Goal: Complete application form: Complete application form

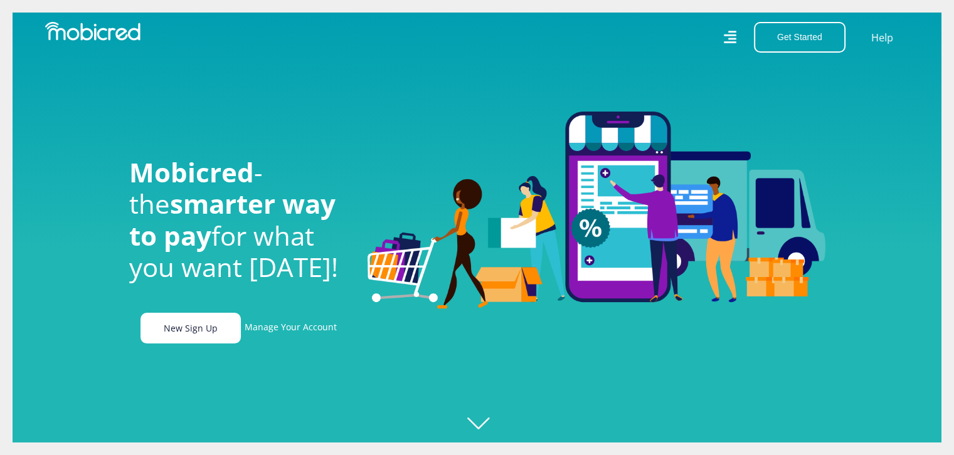
scroll to position [0, 893]
click at [280, 330] on link "Manage Your Account" at bounding box center [291, 328] width 92 height 31
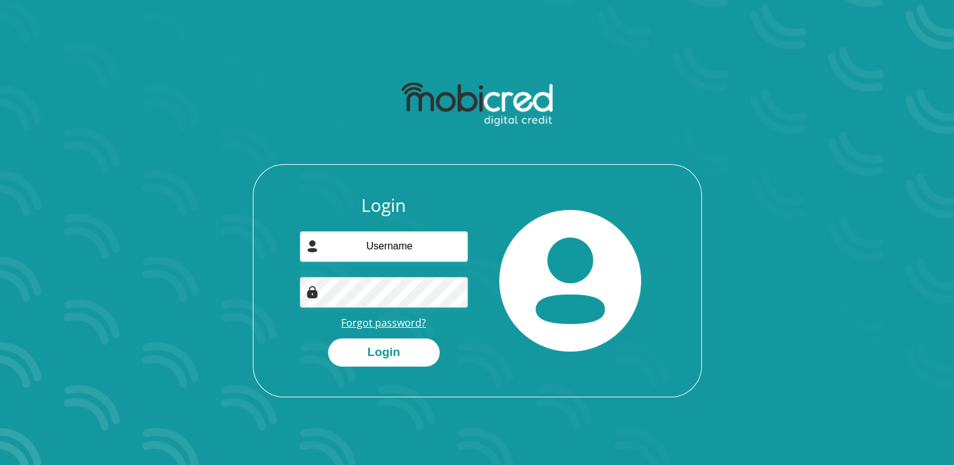
click at [406, 324] on link "Forgot password?" at bounding box center [383, 323] width 85 height 14
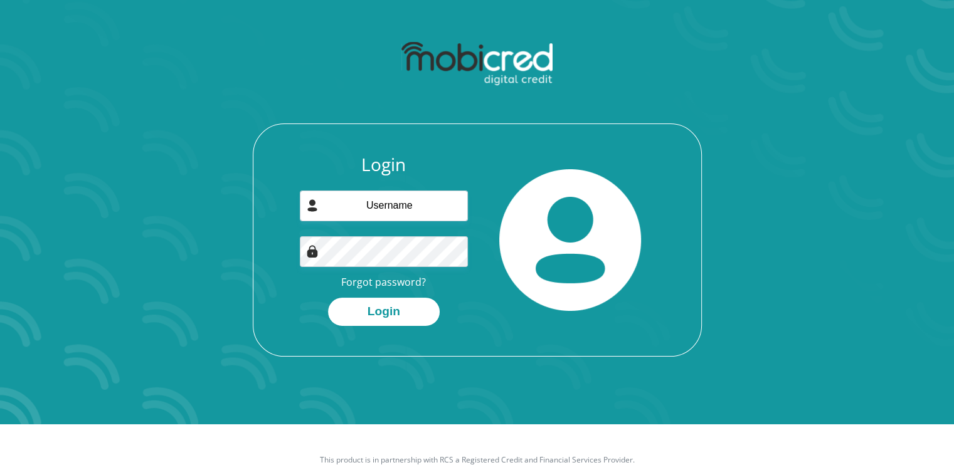
scroll to position [71, 0]
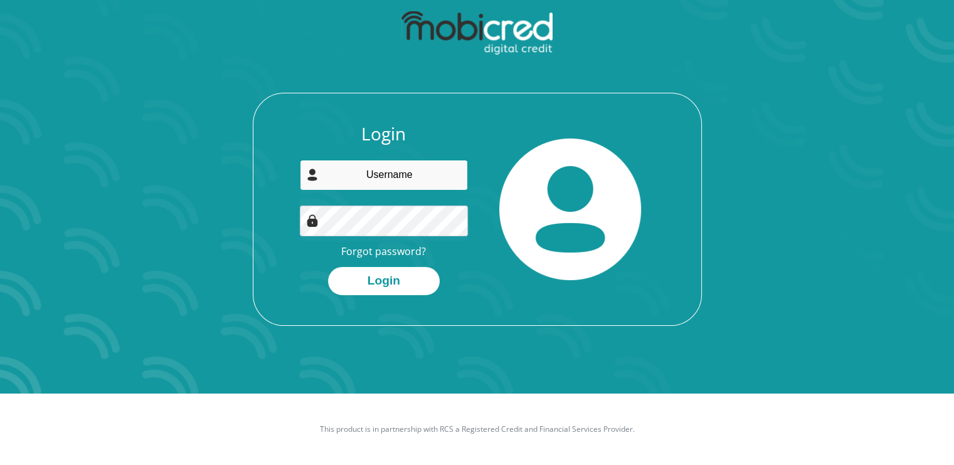
click at [424, 164] on input "email" at bounding box center [384, 175] width 168 height 31
type input "[PERSON_NAME][EMAIL_ADDRESS][DOMAIN_NAME]"
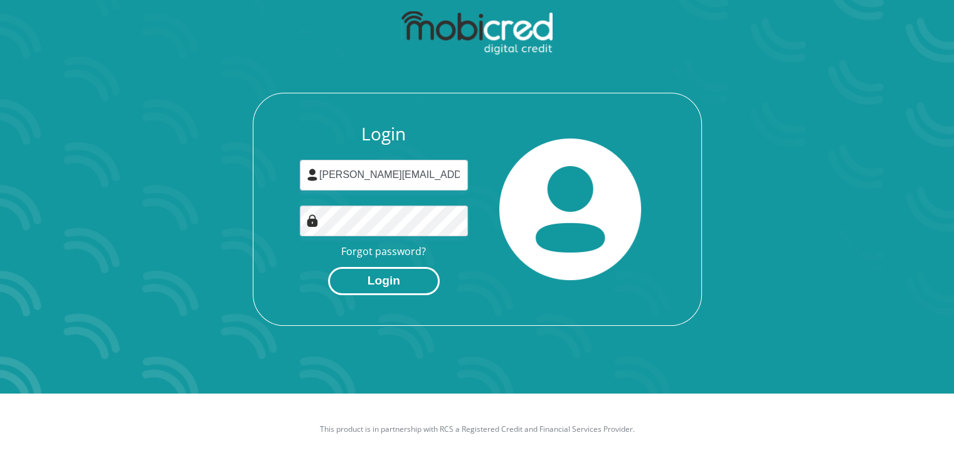
click at [380, 278] on button "Login" at bounding box center [384, 281] width 112 height 28
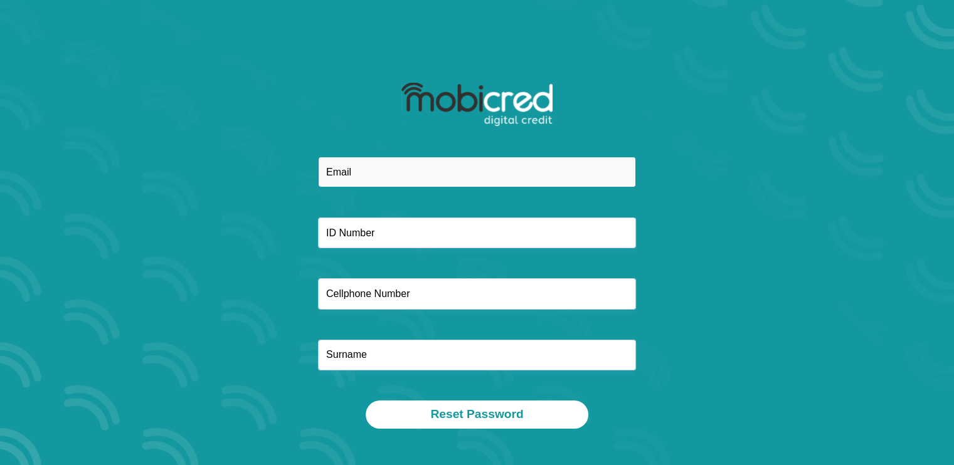
click at [474, 173] on input "email" at bounding box center [477, 172] width 318 height 31
type input "N"
type input "nadiav@internext.co.za"
type input "Courier Guy Mafikeng"
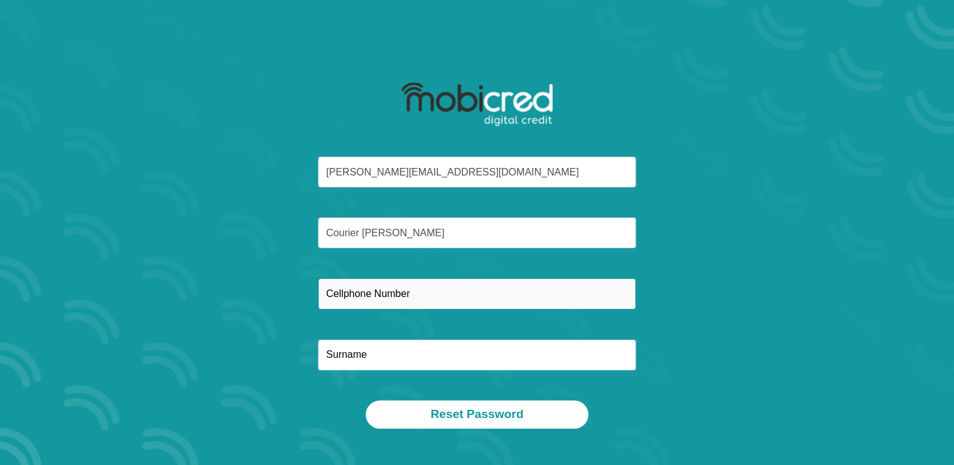
type input "0833827975"
type input "Kleynhans"
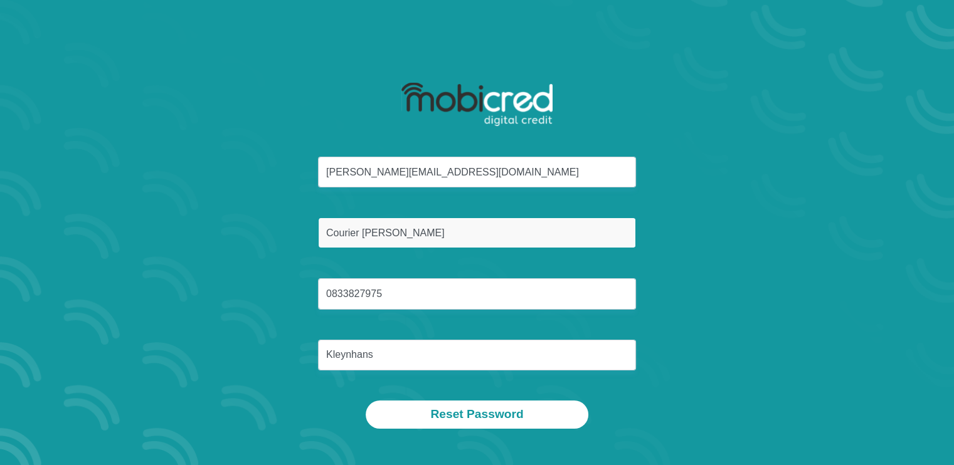
click at [451, 229] on input "Courier Guy Mafikeng" at bounding box center [477, 233] width 318 height 31
type input "C"
click at [451, 230] on input "text" at bounding box center [477, 233] width 318 height 31
type input "8801100045080"
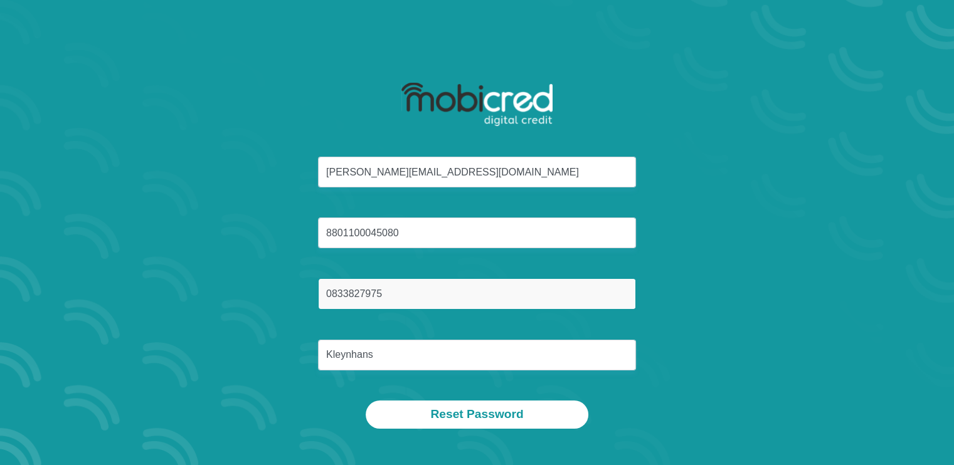
click at [426, 288] on input "0833827975" at bounding box center [477, 293] width 318 height 31
type input "0"
type input "0833827975"
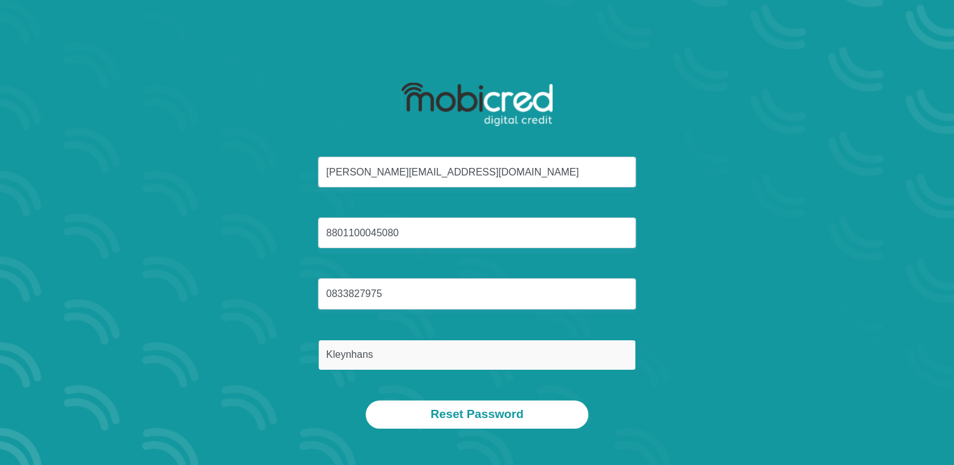
click at [428, 342] on input "Kleynhans" at bounding box center [477, 355] width 318 height 31
type input "K"
type input "Kleynhans"
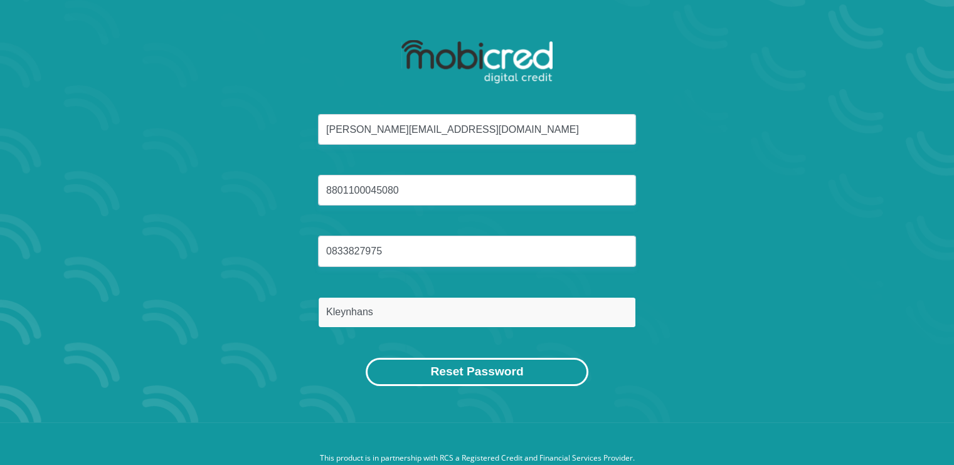
scroll to position [63, 0]
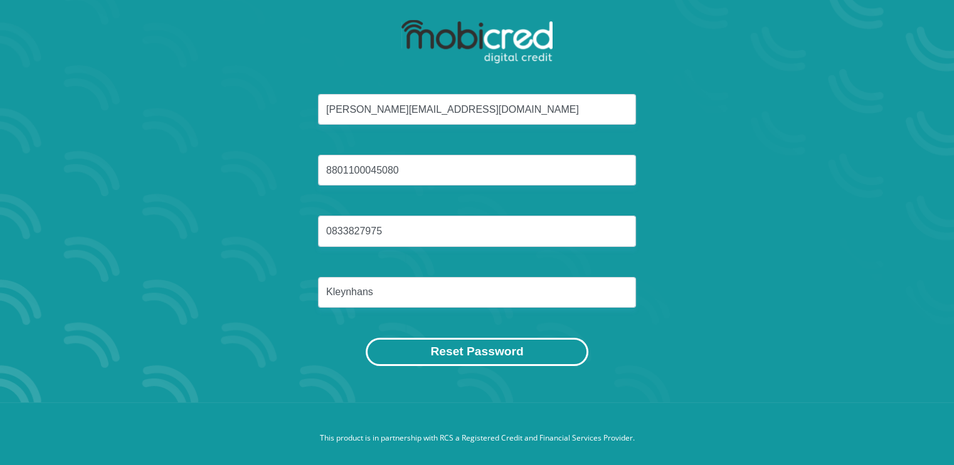
click at [477, 348] on button "Reset Password" at bounding box center [477, 352] width 222 height 28
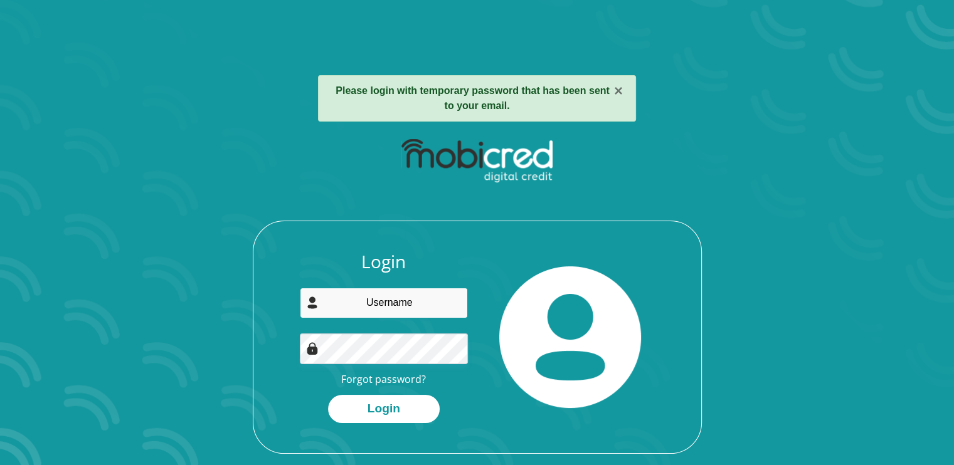
click at [421, 303] on input "email" at bounding box center [384, 303] width 168 height 31
type input "nadiav@internext.co.za"
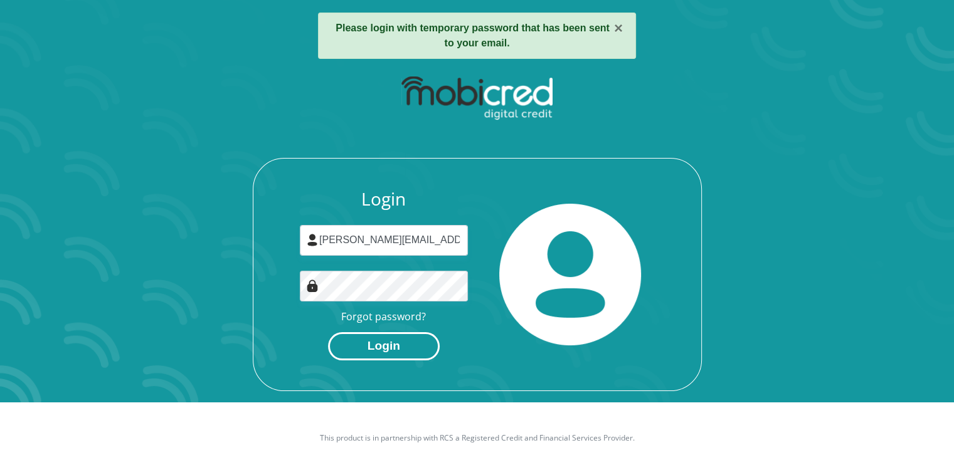
click at [403, 345] on button "Login" at bounding box center [384, 346] width 112 height 28
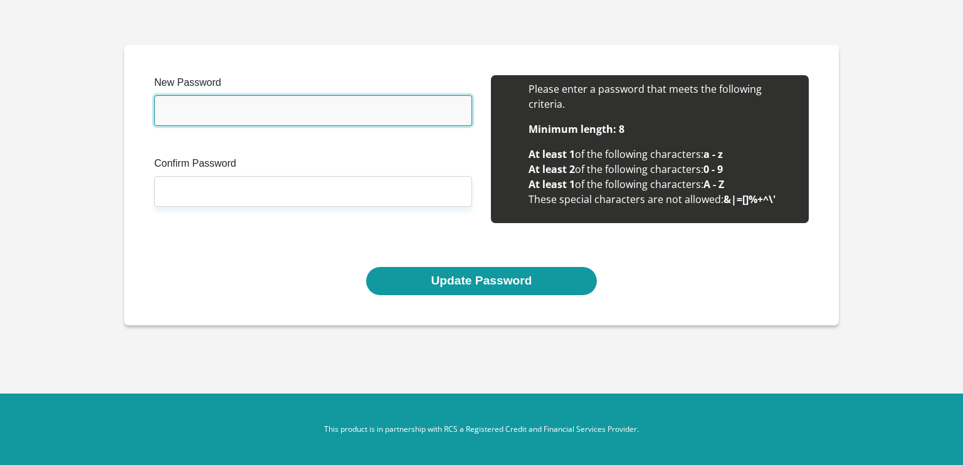
click at [429, 113] on input "New Password" at bounding box center [313, 110] width 318 height 31
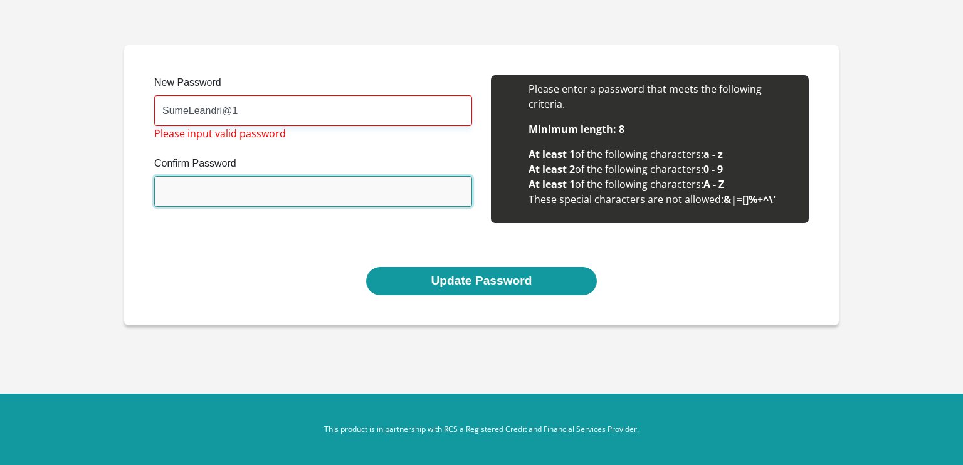
click at [368, 187] on input "Confirm Password" at bounding box center [313, 191] width 318 height 31
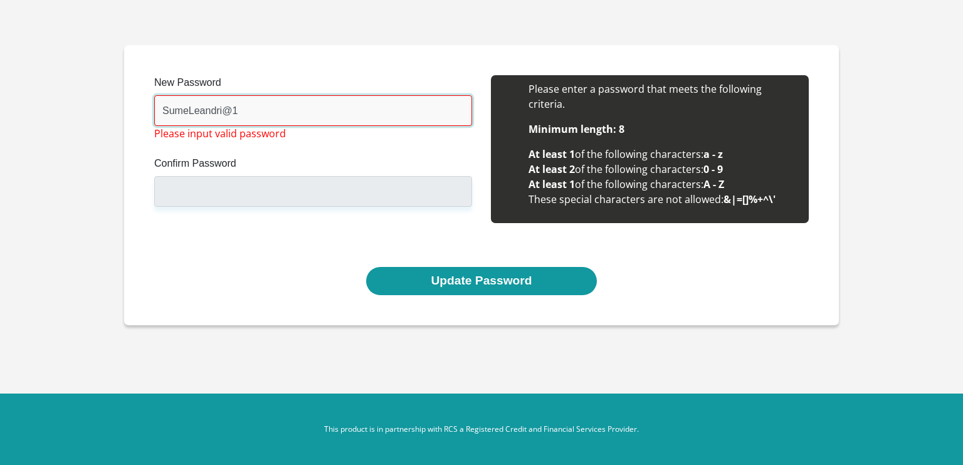
click at [330, 105] on input "SumeLeandri@1" at bounding box center [313, 110] width 318 height 31
type input "S"
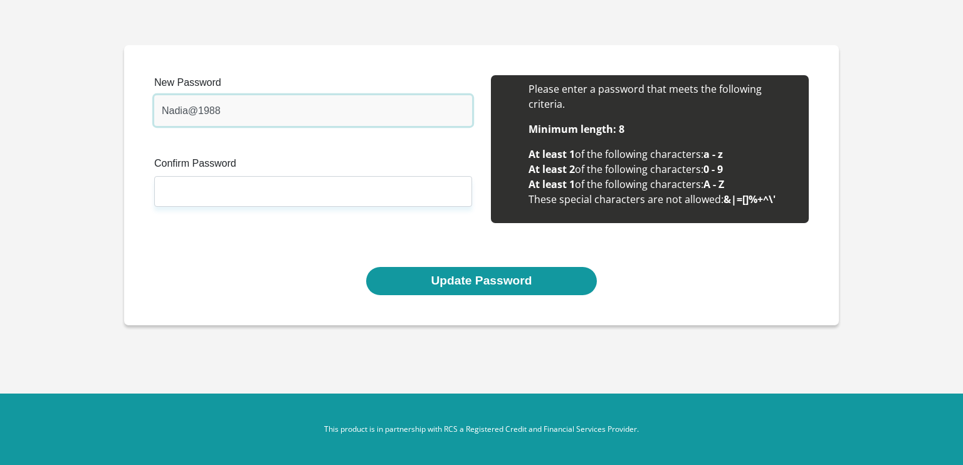
type input "Nadia@1988"
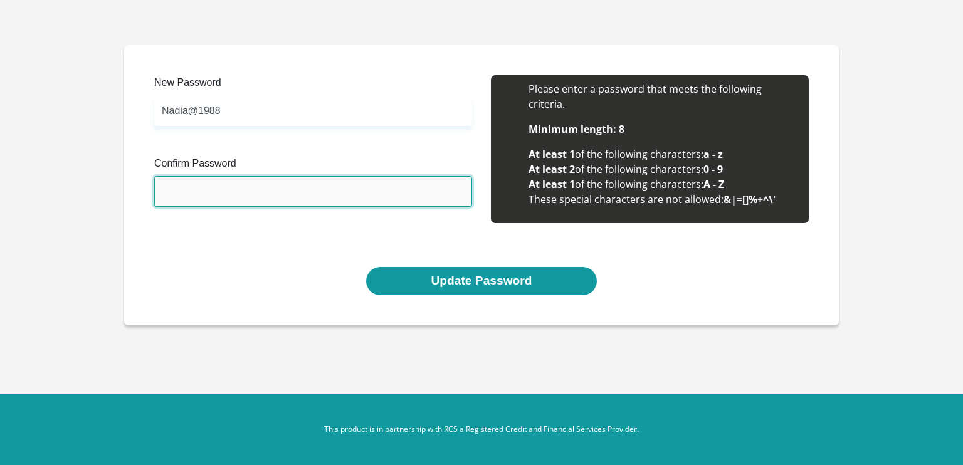
click at [326, 196] on input "Confirm Password" at bounding box center [313, 191] width 318 height 31
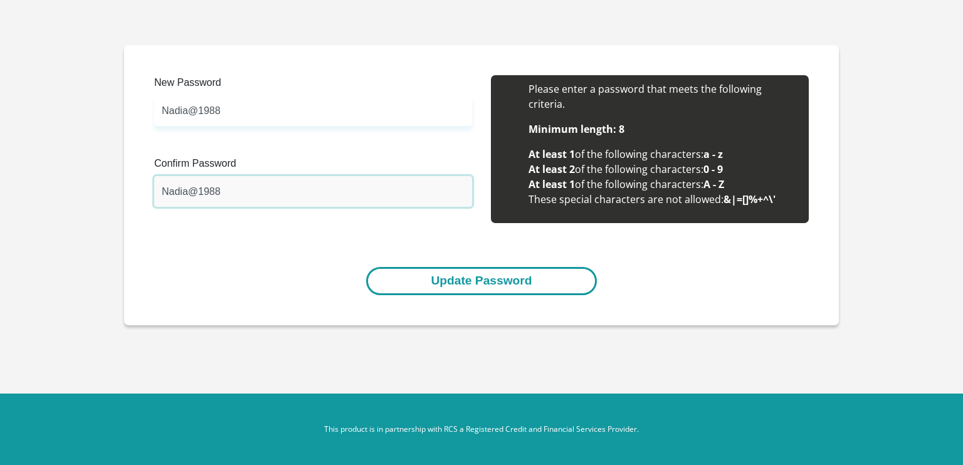
type input "Nadia@1988"
click at [438, 286] on button "Update Password" at bounding box center [481, 281] width 230 height 28
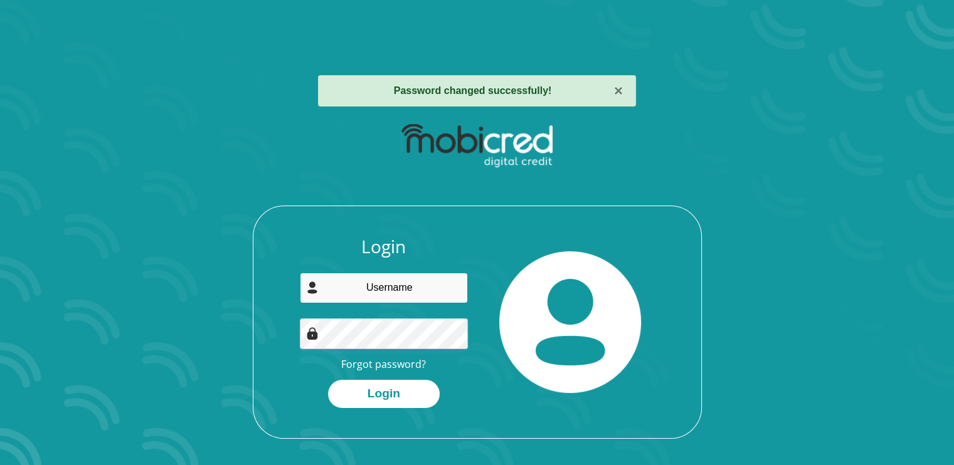
click at [438, 286] on input "email" at bounding box center [384, 288] width 168 height 31
type input "[PERSON_NAME][EMAIL_ADDRESS][DOMAIN_NAME]"
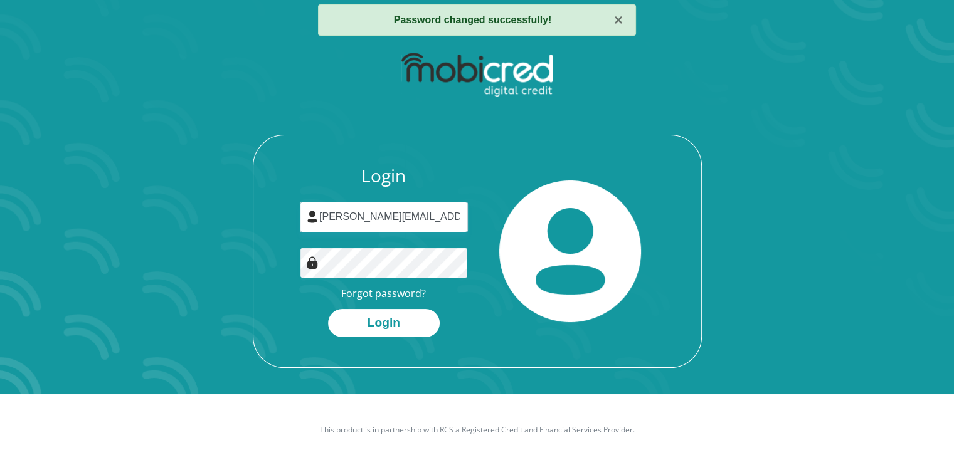
scroll to position [71, 0]
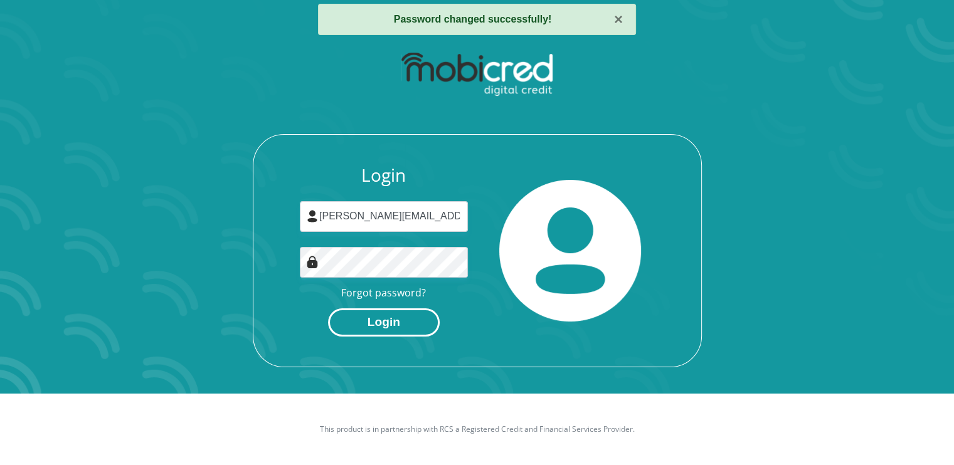
click at [394, 326] on button "Login" at bounding box center [384, 322] width 112 height 28
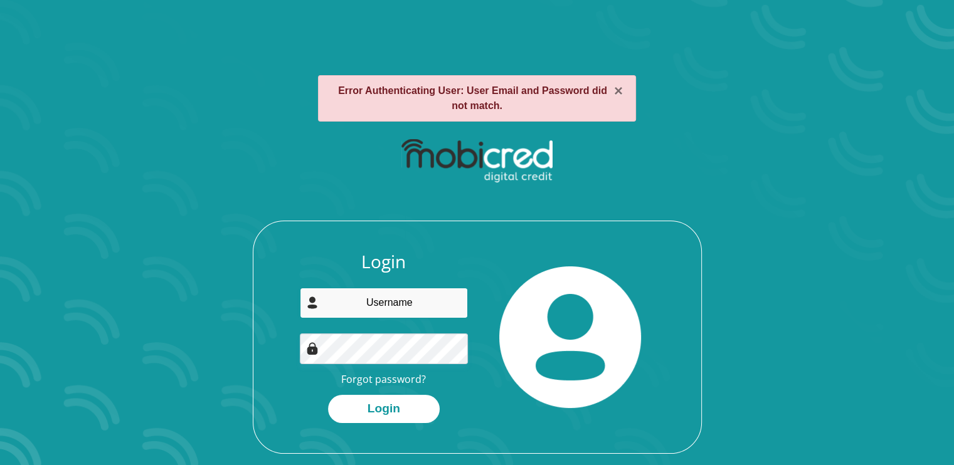
click at [403, 302] on input "email" at bounding box center [384, 303] width 168 height 31
type input "[PERSON_NAME][EMAIL_ADDRESS][DOMAIN_NAME]"
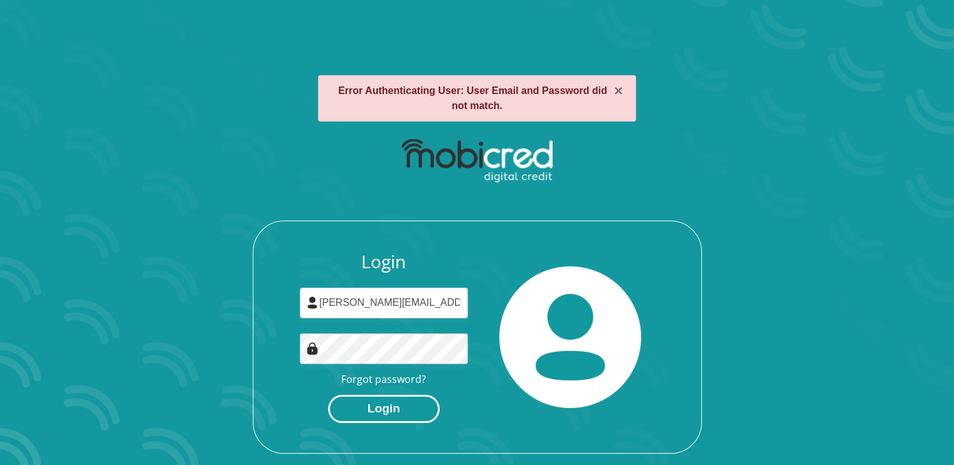
click at [396, 407] on button "Login" at bounding box center [384, 409] width 112 height 28
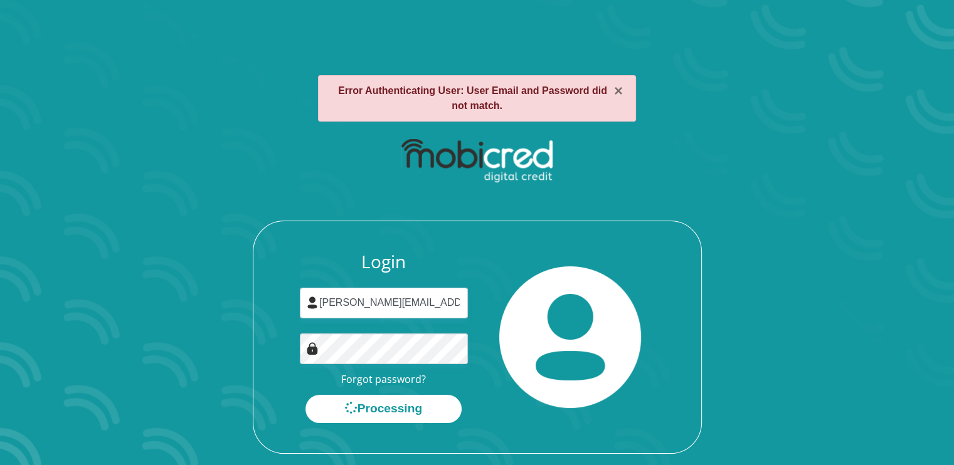
scroll to position [63, 0]
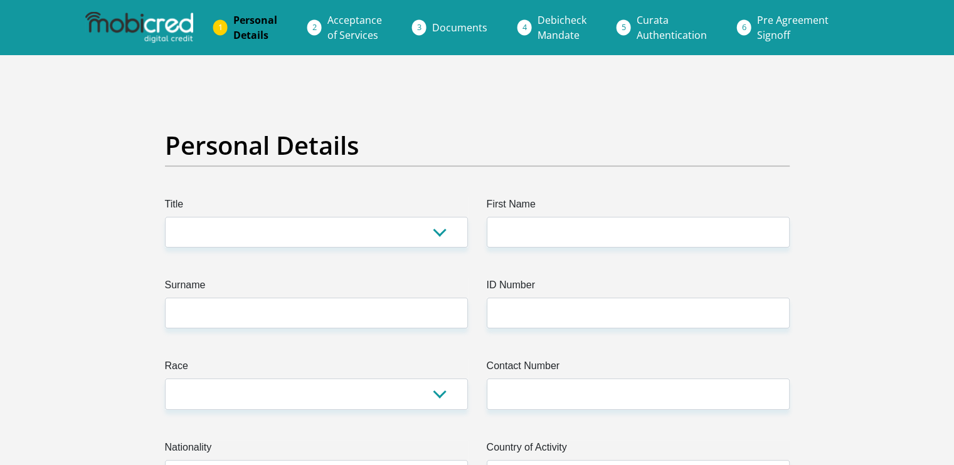
scroll to position [63, 0]
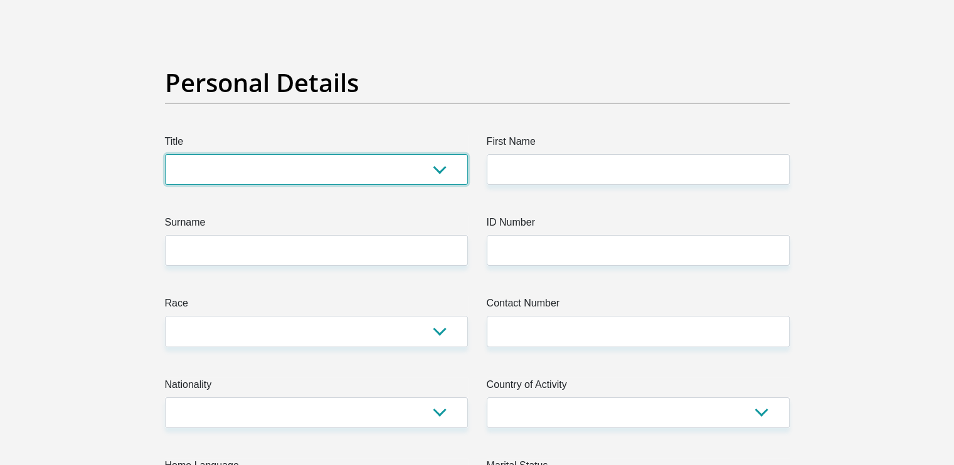
click at [433, 178] on select "Mr Ms Mrs Dr Other" at bounding box center [316, 169] width 303 height 31
select select "Mrs"
click at [165, 154] on select "Mr Ms Mrs Dr Other" at bounding box center [316, 169] width 303 height 31
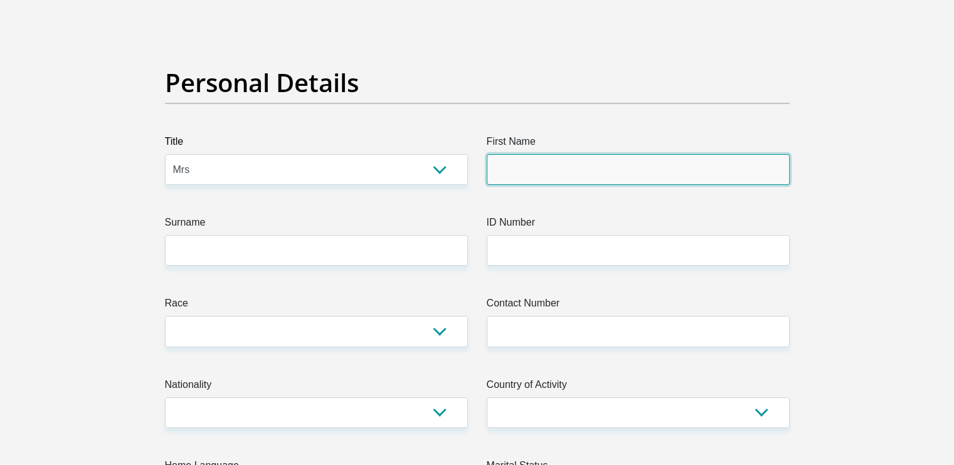
click at [504, 179] on input "First Name" at bounding box center [638, 169] width 303 height 31
type input "Nadia"
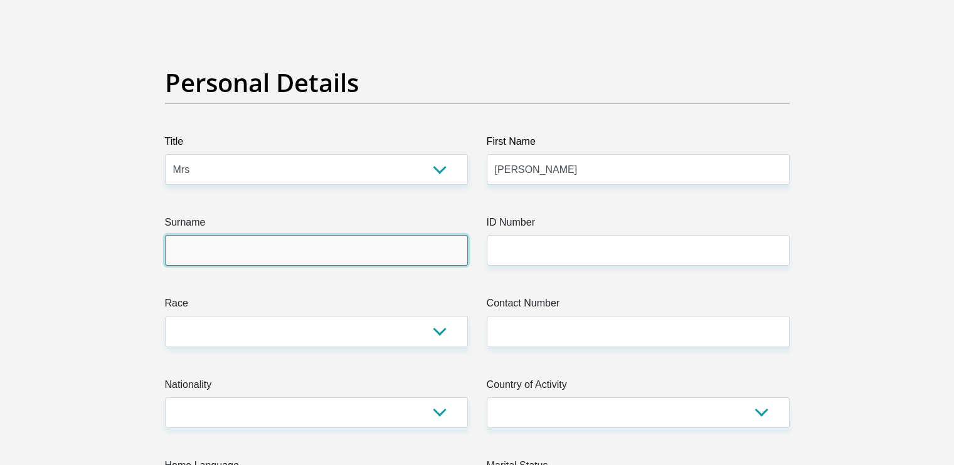
click at [391, 246] on input "Surname" at bounding box center [316, 250] width 303 height 31
type input "Kleynhans"
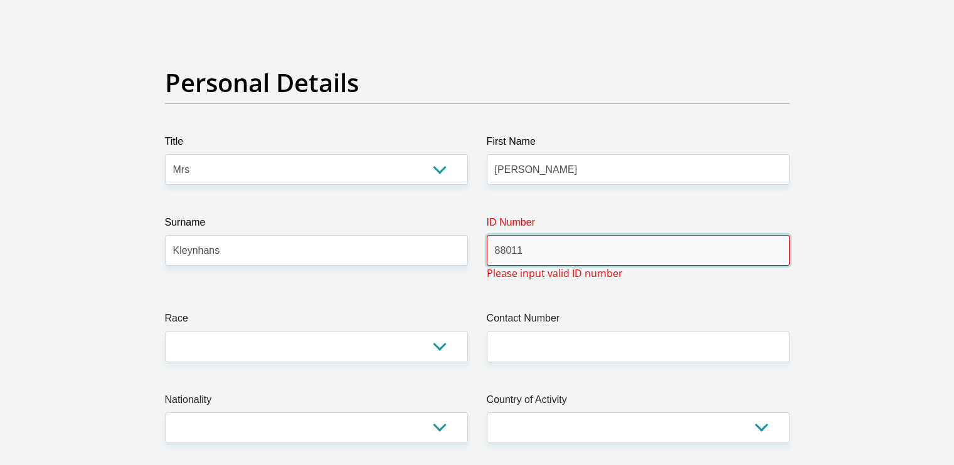
type input "8801100045080"
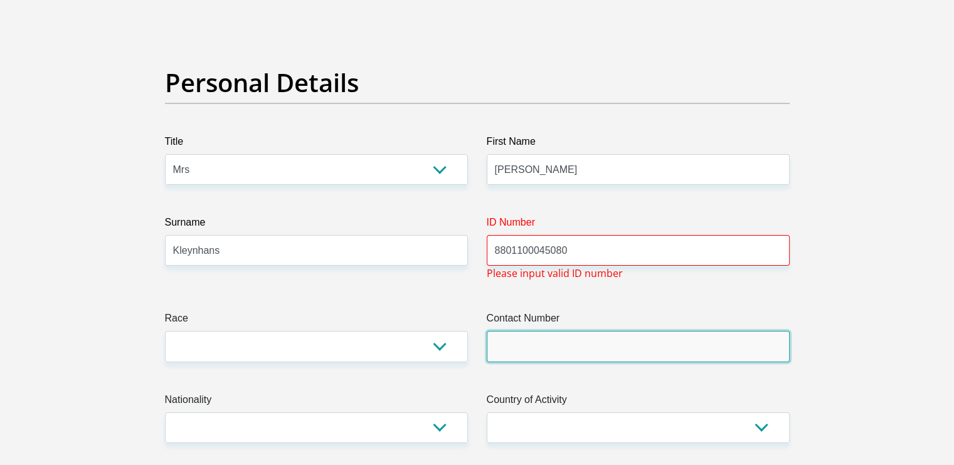
type input "0833827975"
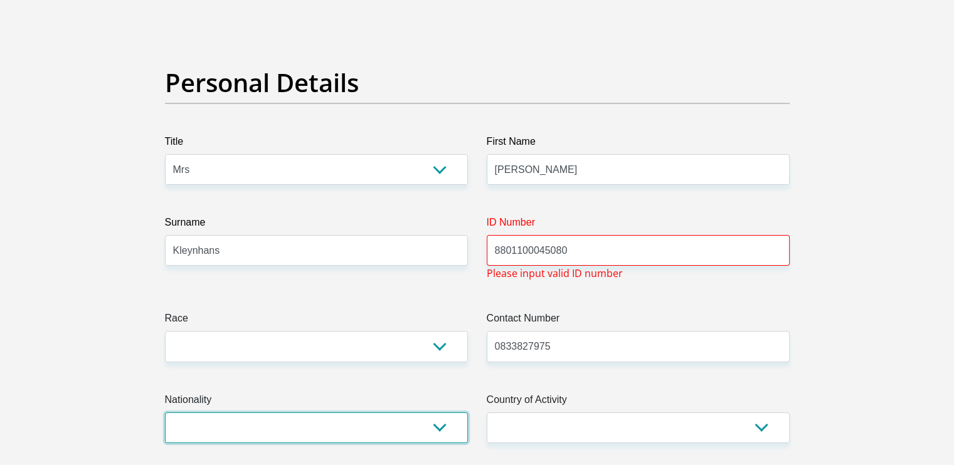
select select "ZAF"
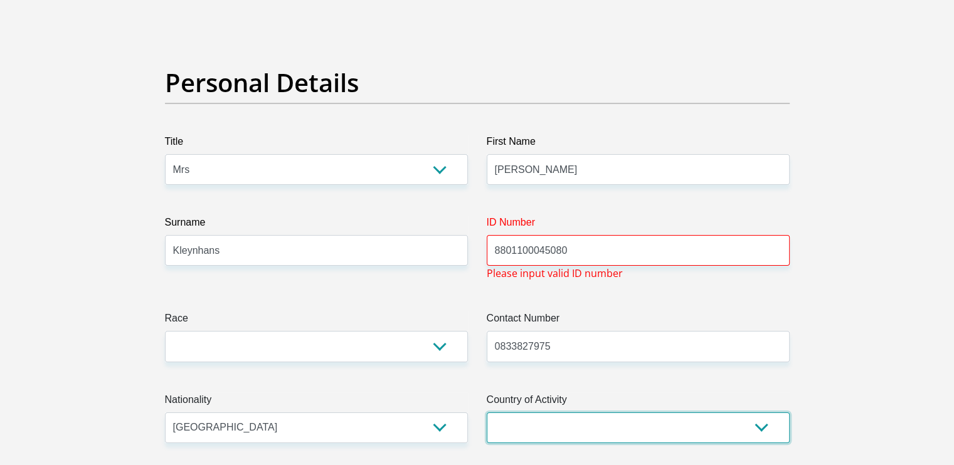
select select "ZAF"
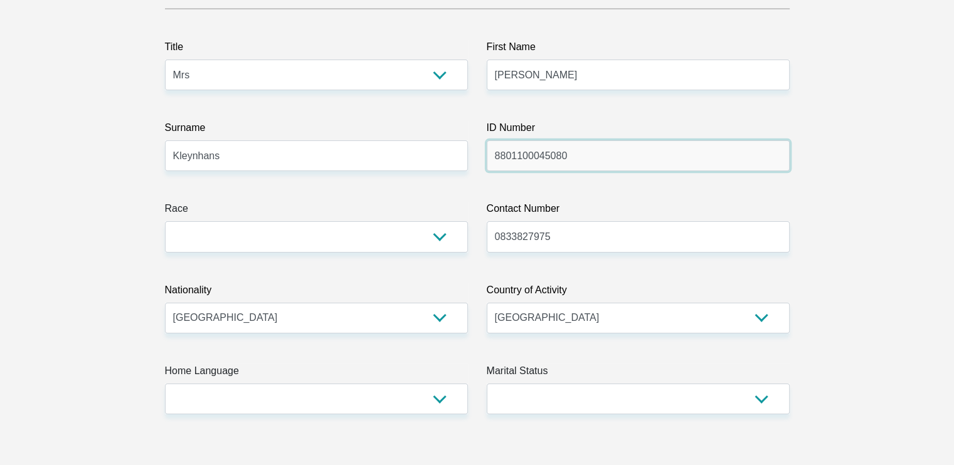
scroll to position [188, 0]
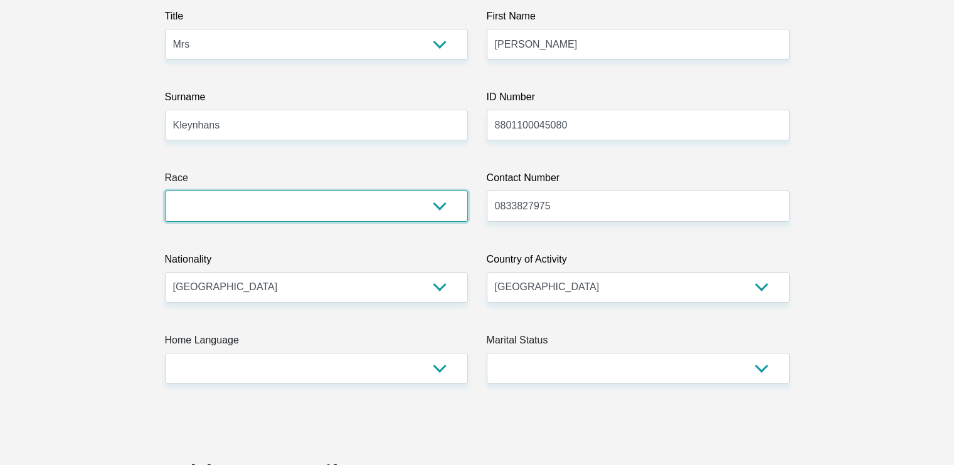
click at [440, 205] on select "Black Coloured Indian White Other" at bounding box center [316, 206] width 303 height 31
select select "4"
click at [165, 191] on select "Black Coloured Indian White Other" at bounding box center [316, 206] width 303 height 31
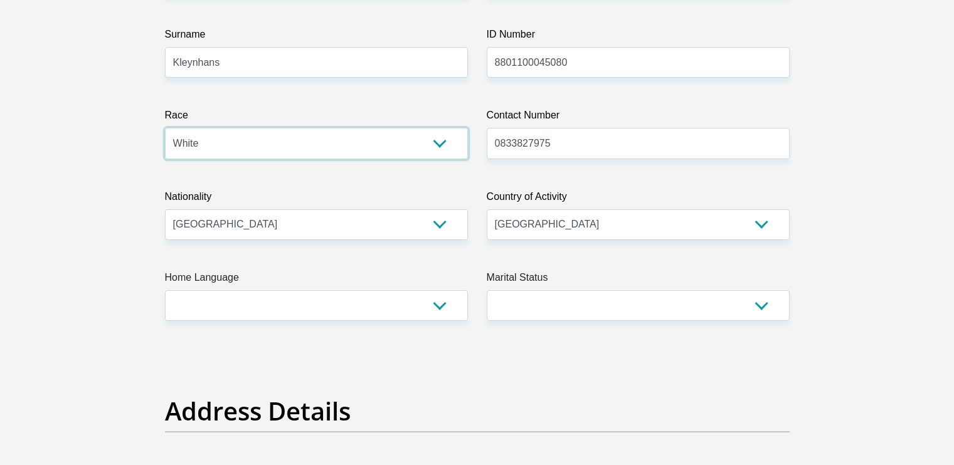
scroll to position [313, 0]
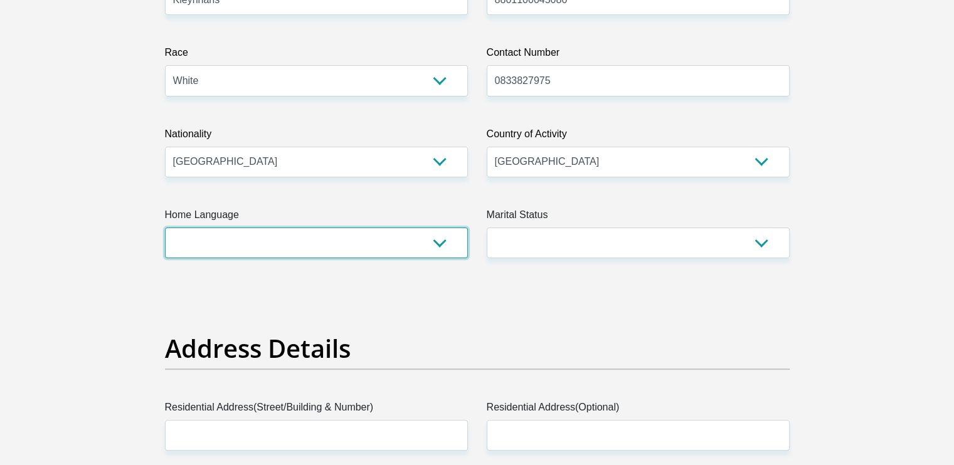
click at [443, 243] on select "Afrikaans English Sepedi South Ndebele Southern Sotho Swati Tsonga Tswana Venda…" at bounding box center [316, 243] width 303 height 31
select select "afr"
click at [165, 228] on select "Afrikaans English Sepedi South Ndebele Southern Sotho Swati Tsonga Tswana Venda…" at bounding box center [316, 243] width 303 height 31
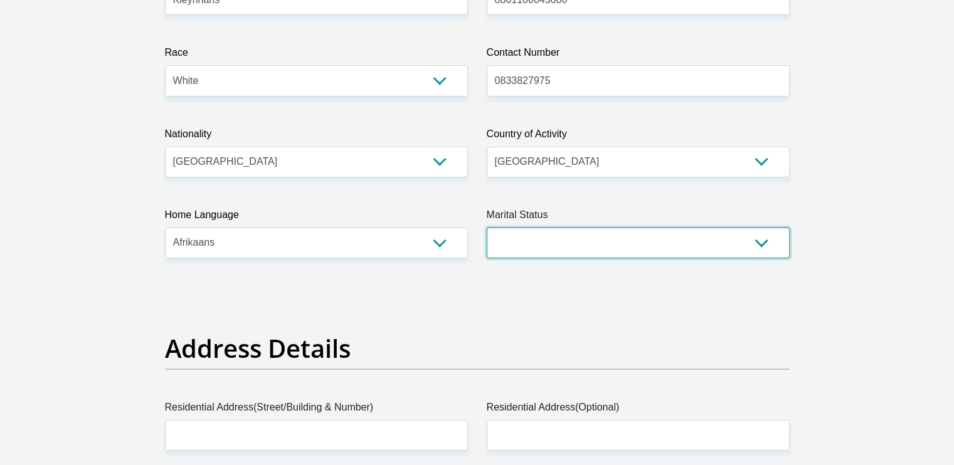
click at [577, 248] on select "Married ANC Single Divorced Widowed Married COP or Customary Law" at bounding box center [638, 243] width 303 height 31
select select "1"
click at [487, 228] on select "Married ANC Single Divorced Widowed Married COP or Customary Law" at bounding box center [638, 243] width 303 height 31
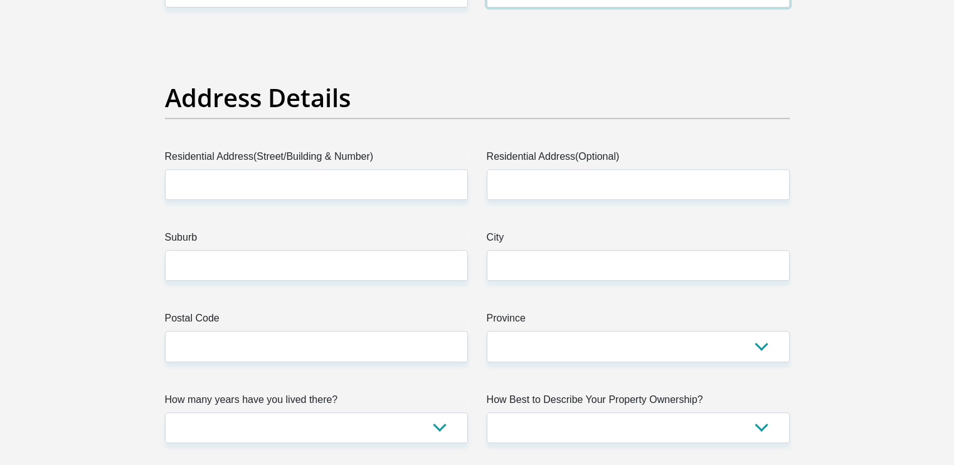
scroll to position [627, 0]
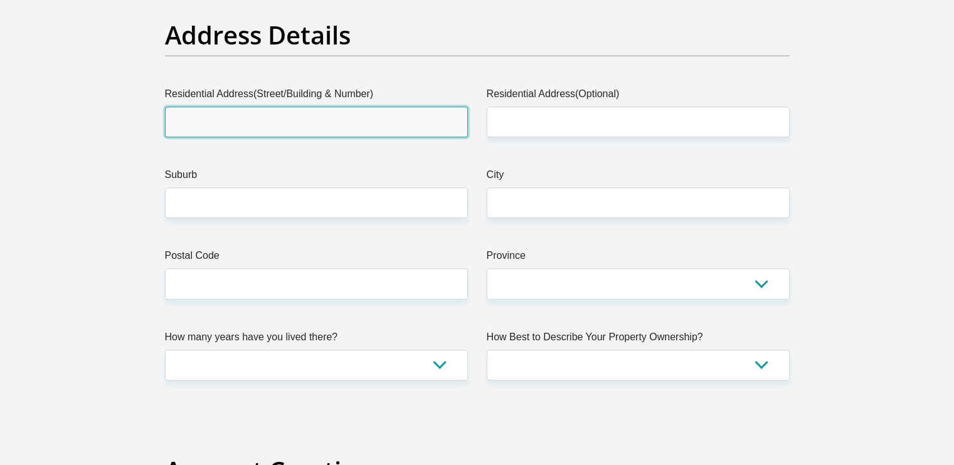
click at [321, 117] on input "Residential Address(Street/Building & Number)" at bounding box center [316, 122] width 303 height 31
type input "Woonstel 3, Malopo Kerk Gronde, Buhrmannsdrif"
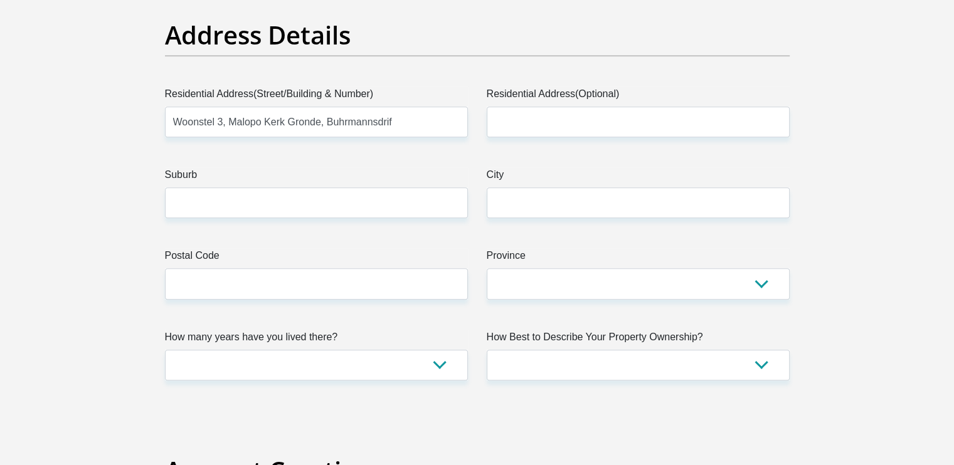
type input "nadiav@internext.co.za"
type input "3"
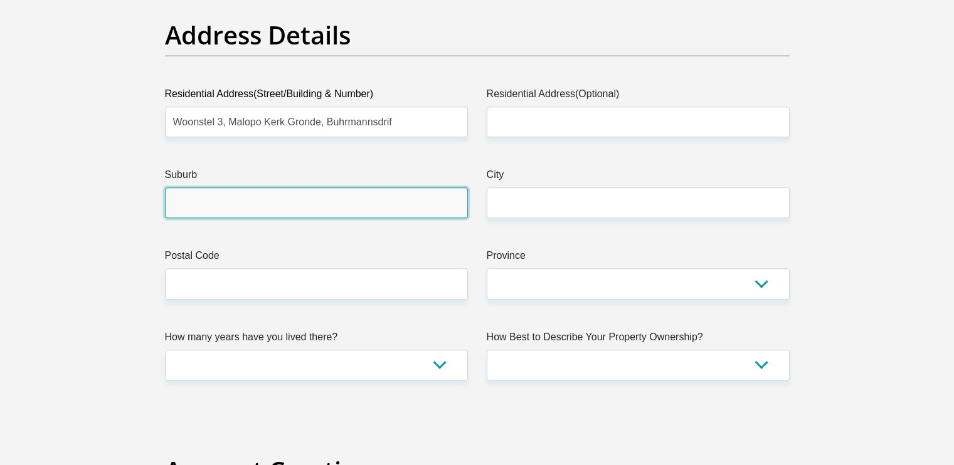
click at [371, 207] on input "Suburb" at bounding box center [316, 202] width 303 height 31
type input "Buhrmannsdrif"
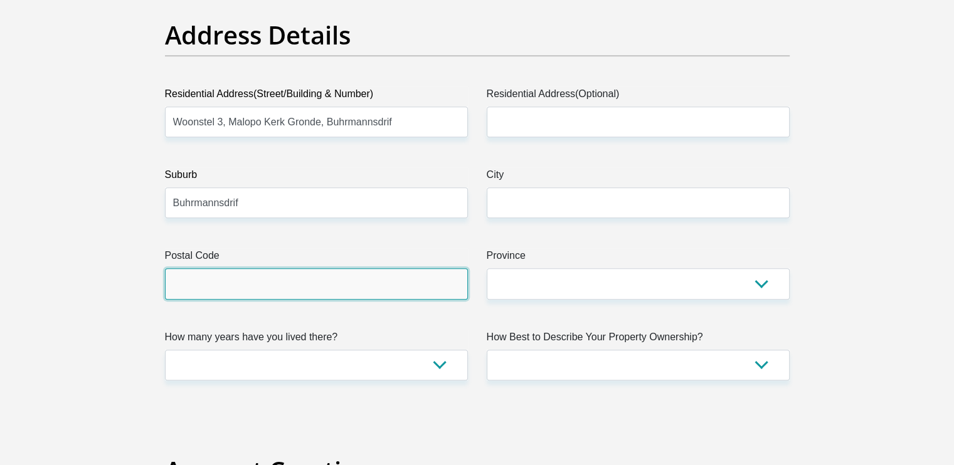
click at [329, 277] on input "Postal Code" at bounding box center [316, 283] width 303 height 31
type input "2745"
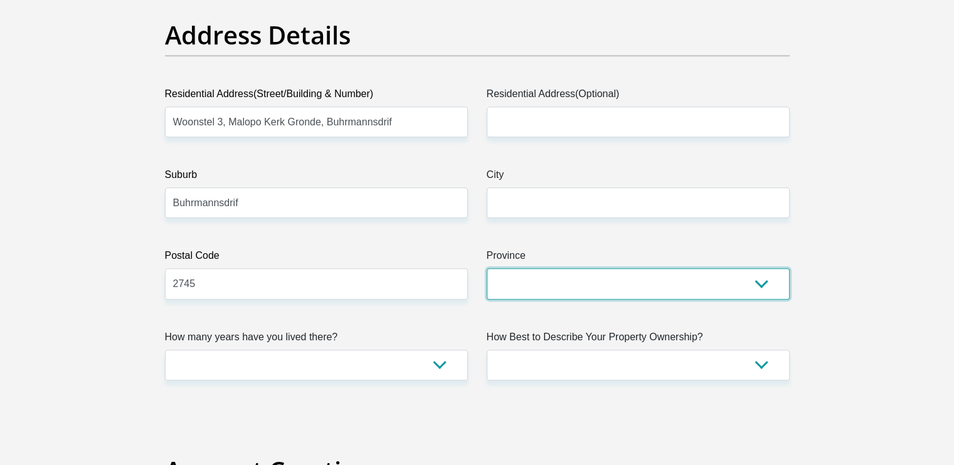
click at [553, 278] on select "Eastern Cape Free State Gauteng KwaZulu-Natal Limpopo Mpumalanga Northern Cape …" at bounding box center [638, 283] width 303 height 31
select select "[GEOGRAPHIC_DATA]"
click at [487, 268] on select "Eastern Cape Free State Gauteng KwaZulu-Natal Limpopo Mpumalanga Northern Cape …" at bounding box center [638, 283] width 303 height 31
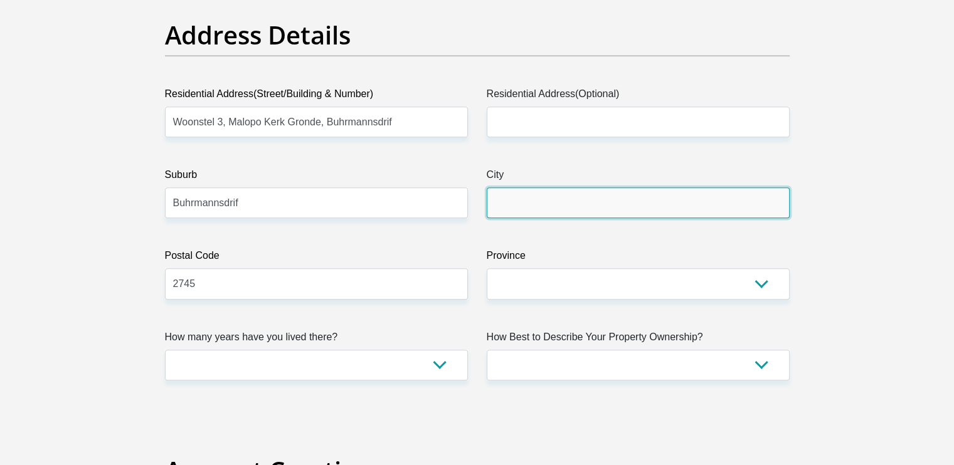
click at [533, 209] on input "City" at bounding box center [638, 202] width 303 height 31
type input "Buhrmannsdrif"
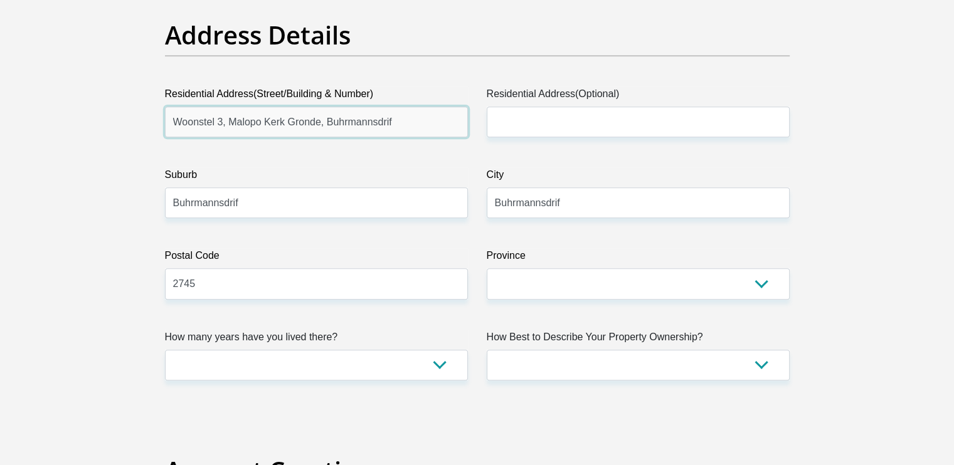
click at [417, 121] on input "Woonstel 3, Malopo Kerk Gronde, Buhrmannsdrif" at bounding box center [316, 122] width 303 height 31
type input "Woonstel 3, Malopo Kerk Gronde, Buhrmannsdrif"
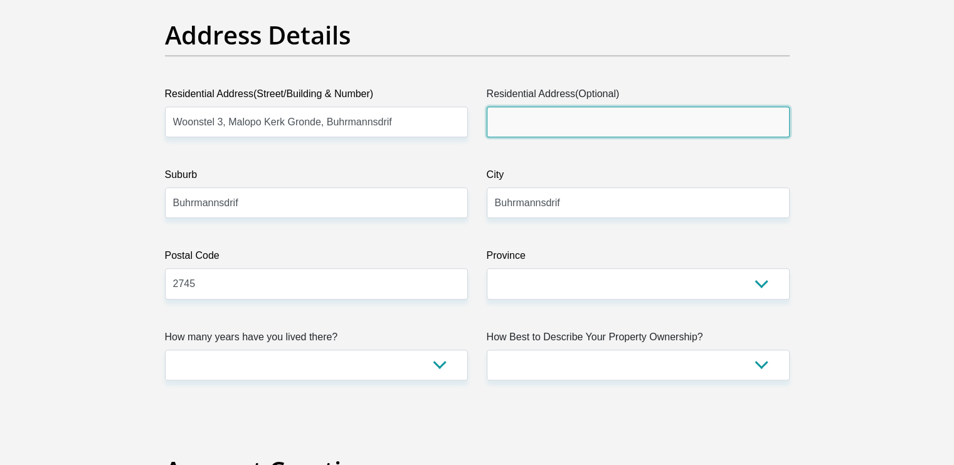
paste input ", Malopo Kerk Gronde"
type input "Malopo Kerk Gronde"
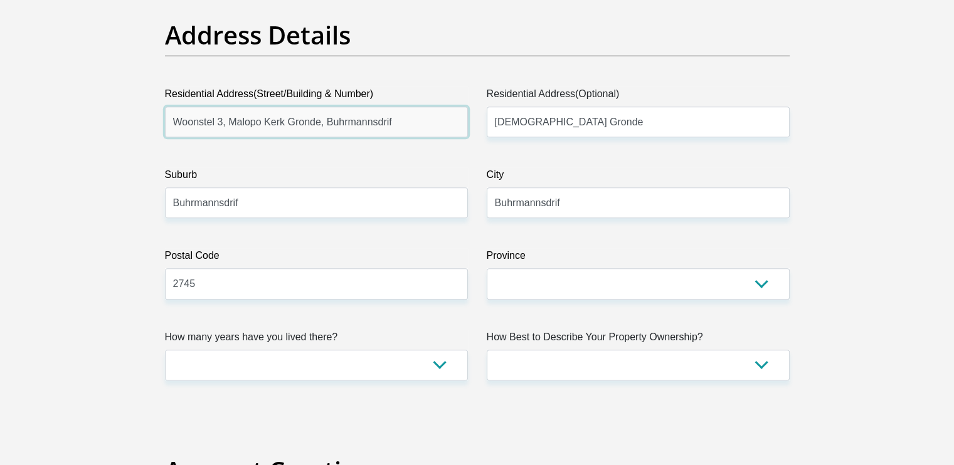
click at [418, 119] on input "Woonstel 3, Malopo Kerk Gronde, Buhrmannsdrif" at bounding box center [316, 122] width 303 height 31
type input "Woonstel 3"
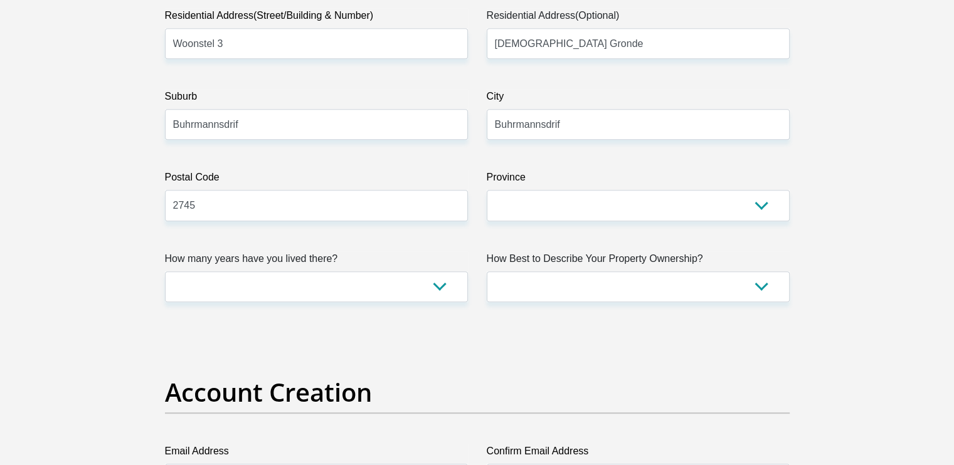
scroll to position [752, 0]
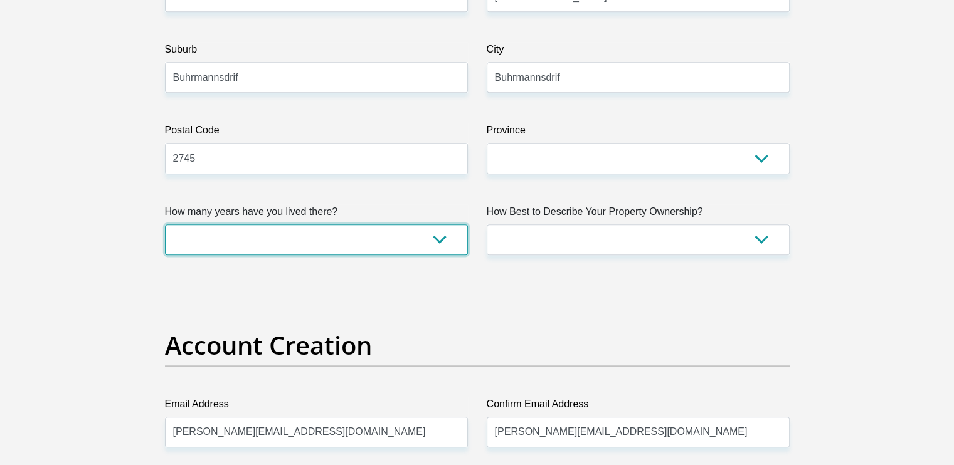
click at [434, 236] on select "less than 1 year 1-3 years 3-5 years 5+ years" at bounding box center [316, 239] width 303 height 31
select select "2"
click at [165, 224] on select "less than 1 year 1-3 years 3-5 years 5+ years" at bounding box center [316, 239] width 303 height 31
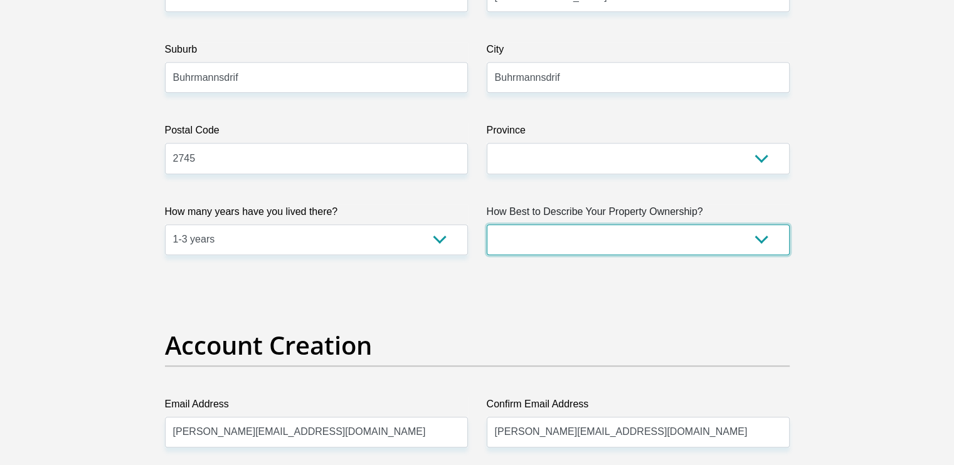
click at [547, 240] on select "Owned Rented Family Owned Company Dwelling" at bounding box center [638, 239] width 303 height 31
select select "Rented"
click at [487, 224] on select "Owned Rented Family Owned Company Dwelling" at bounding box center [638, 239] width 303 height 31
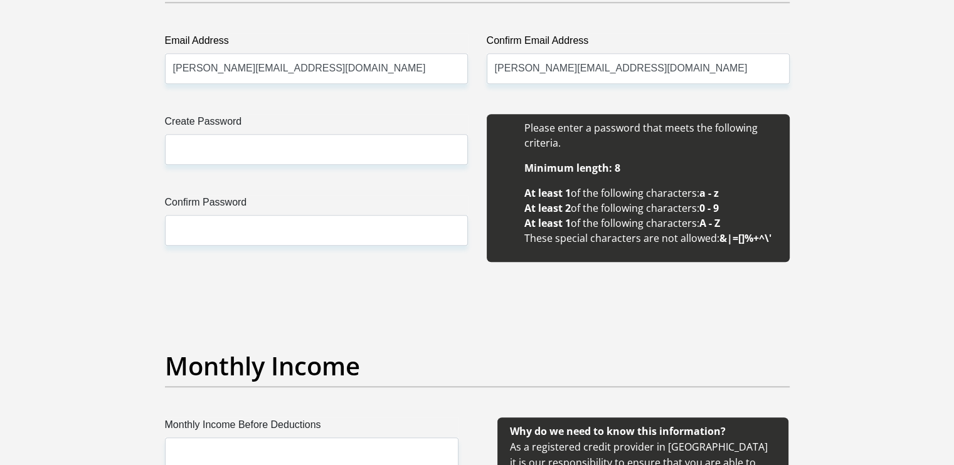
scroll to position [1129, 0]
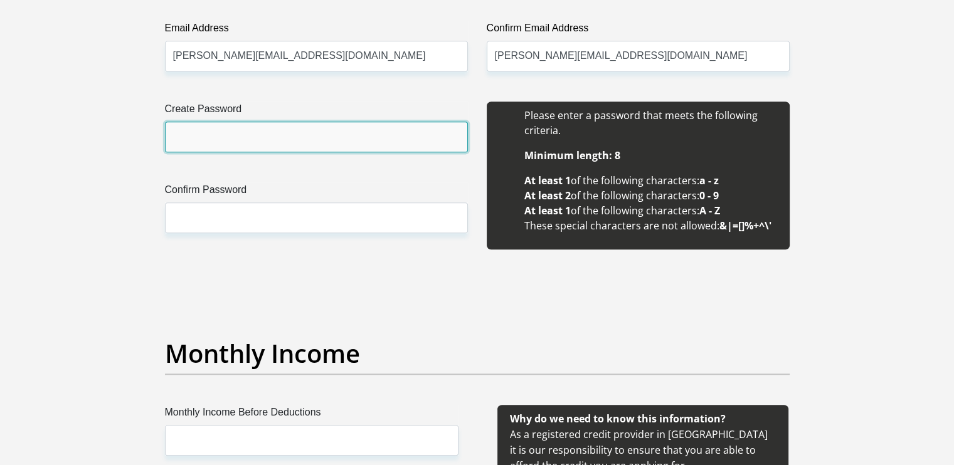
click at [367, 135] on input "Create Password" at bounding box center [316, 137] width 303 height 31
type input "Nadia@1988"
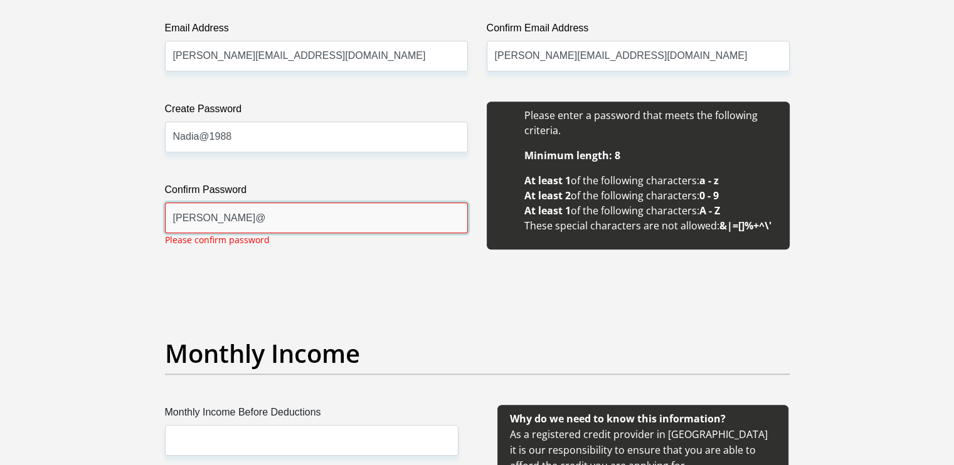
type input "Nadia@1988"
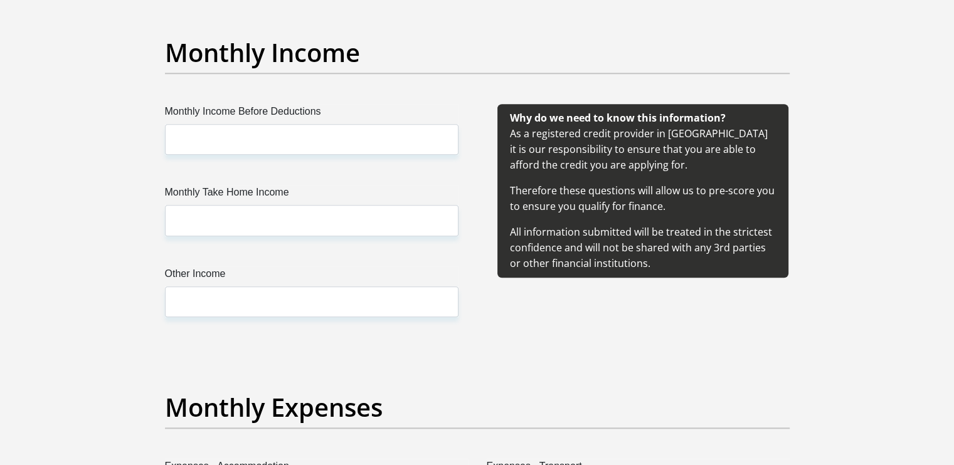
scroll to position [1442, 0]
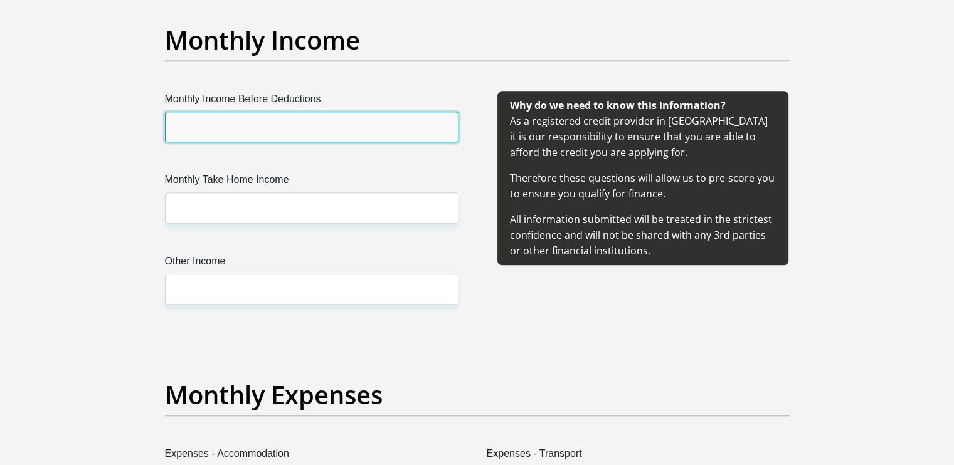
click at [361, 126] on input "Monthly Income Before Deductions" at bounding box center [311, 127] width 293 height 31
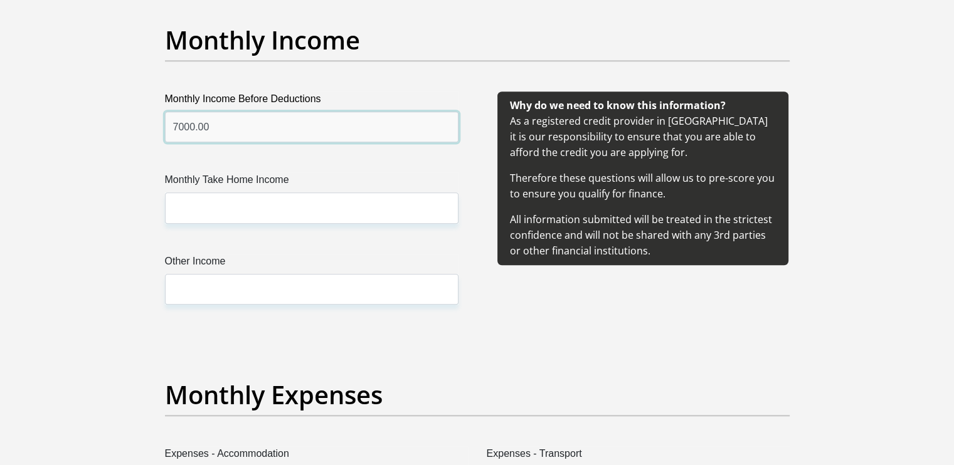
type input "7000.00"
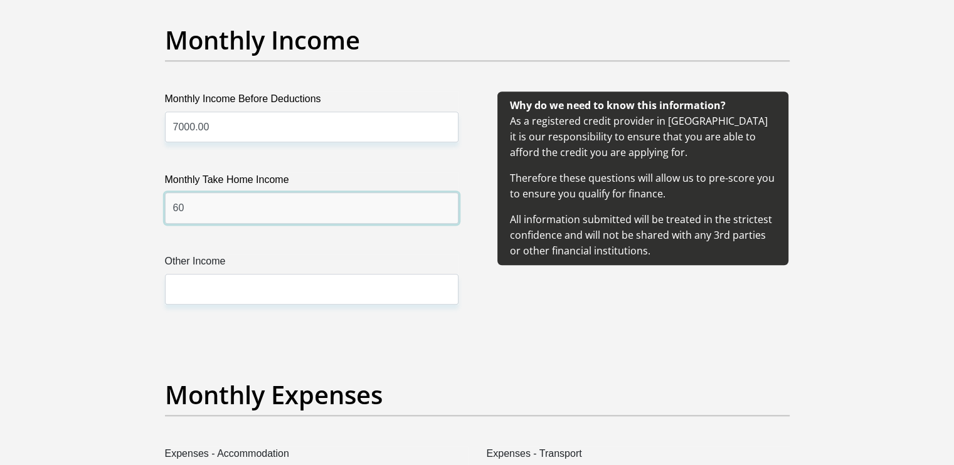
type input "6"
type input "7000.00"
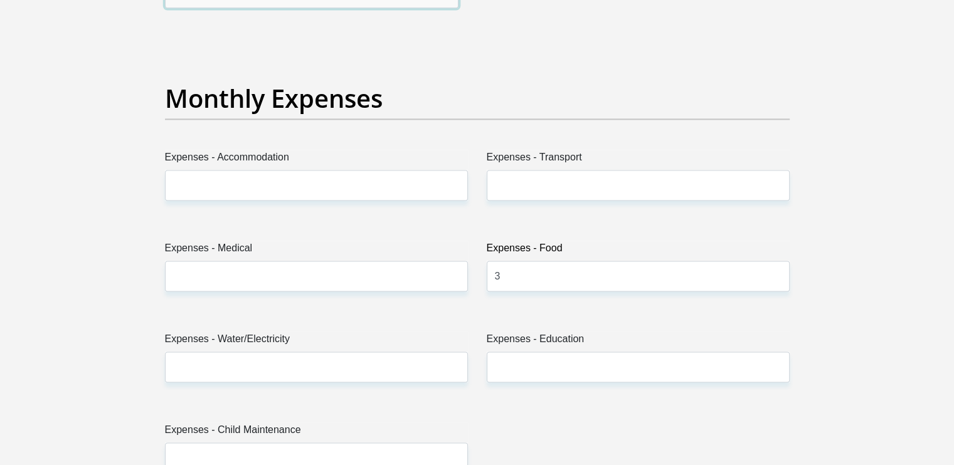
scroll to position [1756, 0]
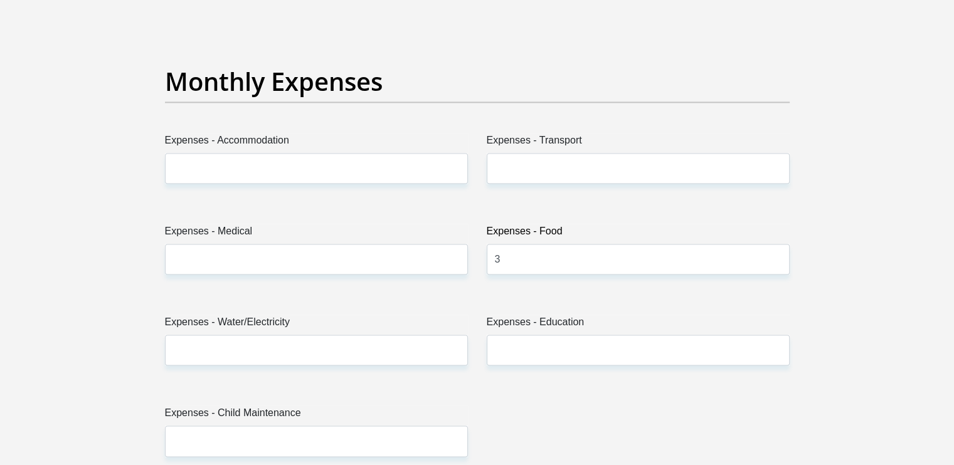
type input "1000.00"
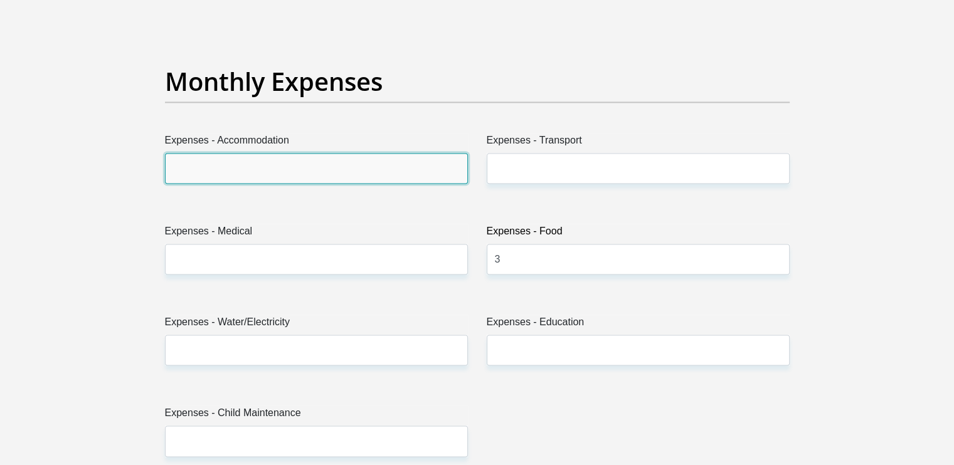
click at [354, 157] on input "Expenses - Accommodation" at bounding box center [316, 168] width 303 height 31
type input "0.00"
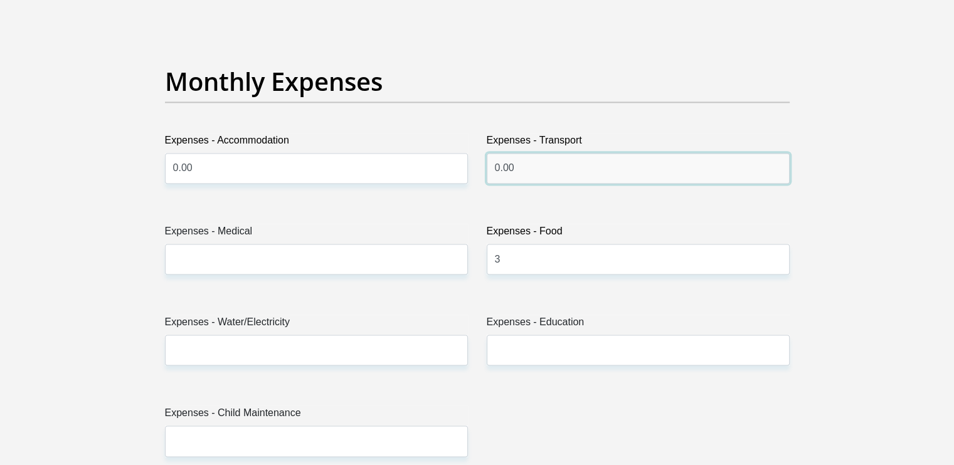
type input "0.00"
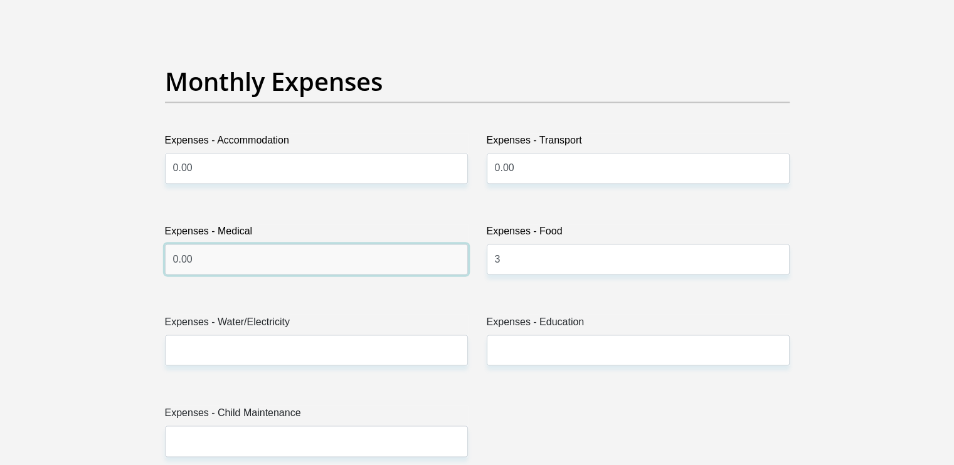
type input "0.00"
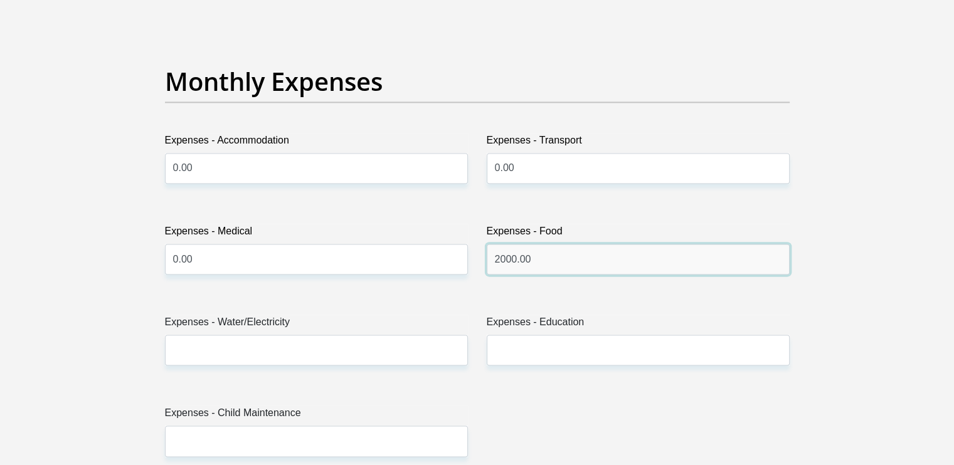
type input "2000.00"
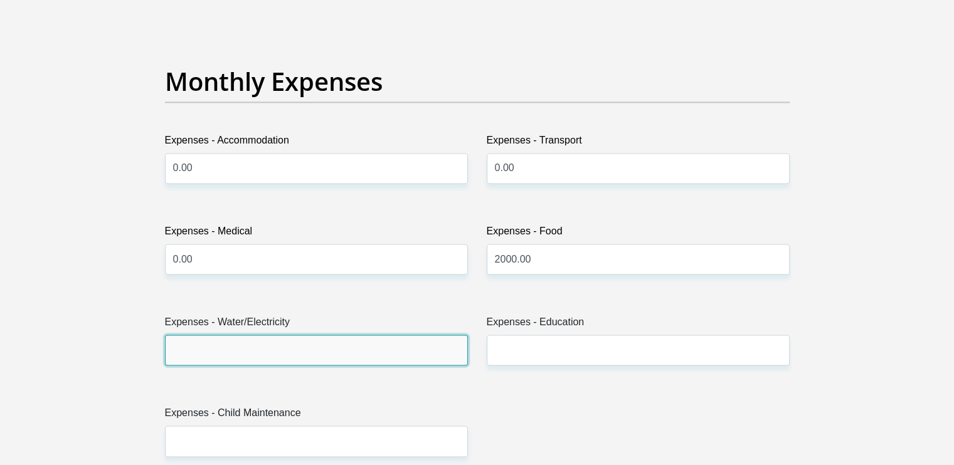
type input "2"
type input "100.00"
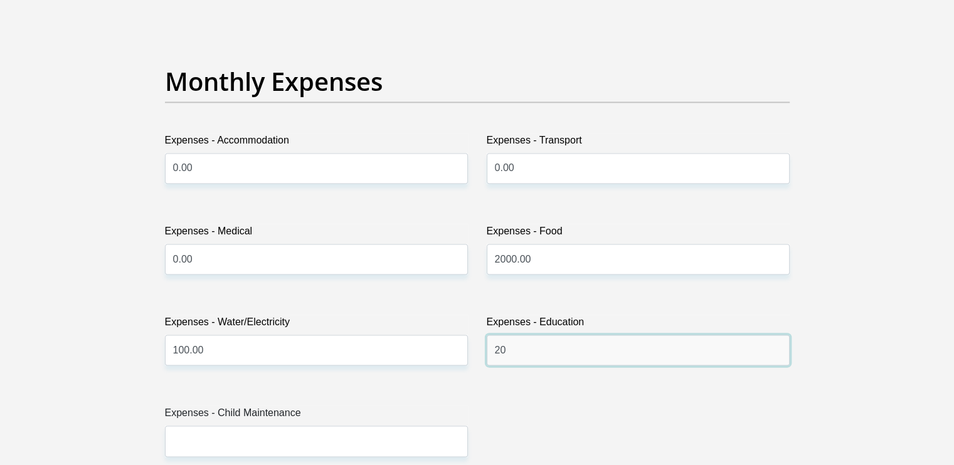
type input "2"
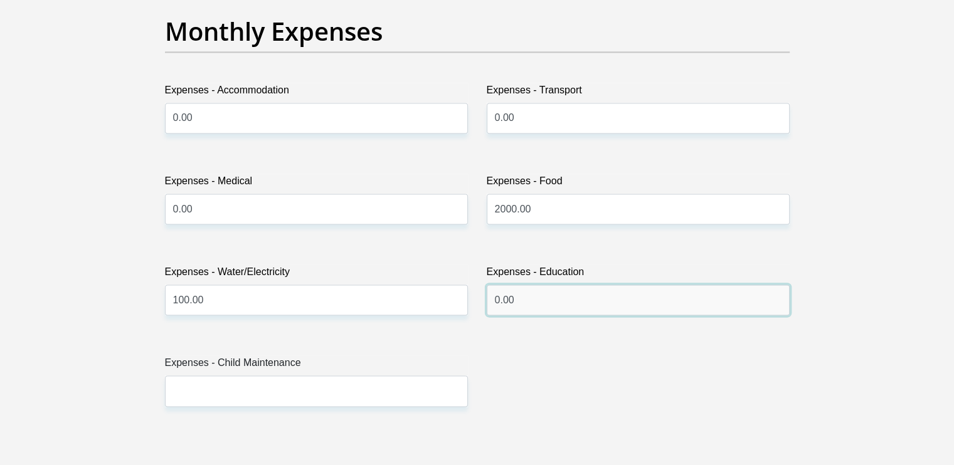
scroll to position [1881, 0]
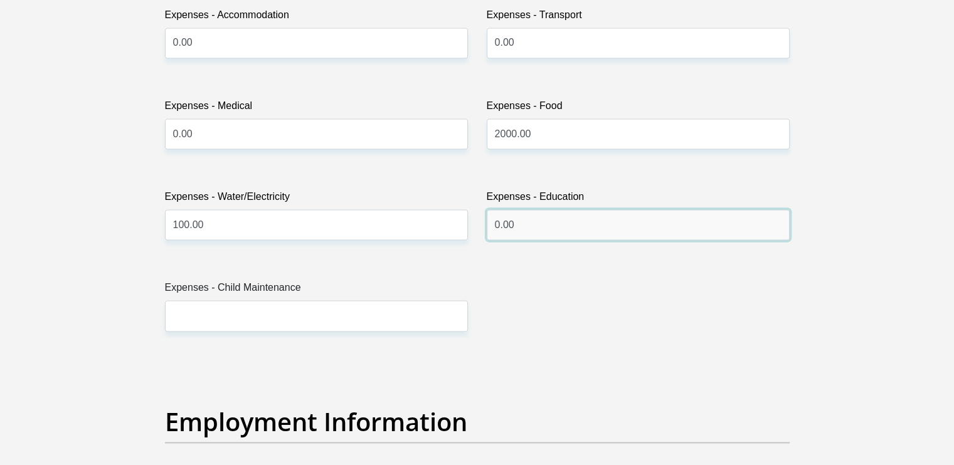
type input "0.00"
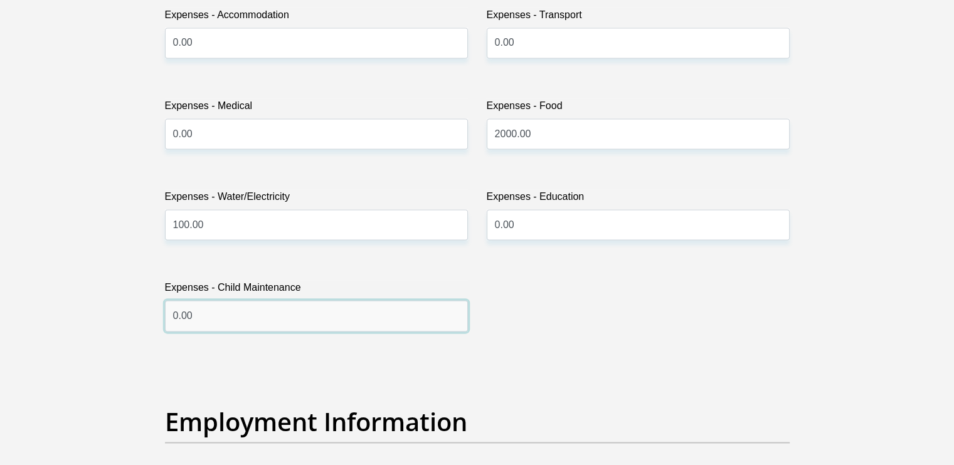
type input "0.00"
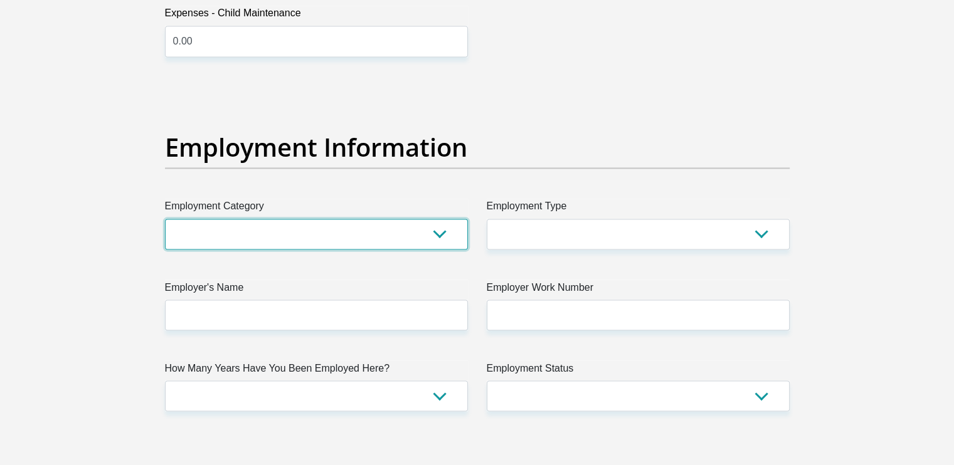
scroll to position [2218, 0]
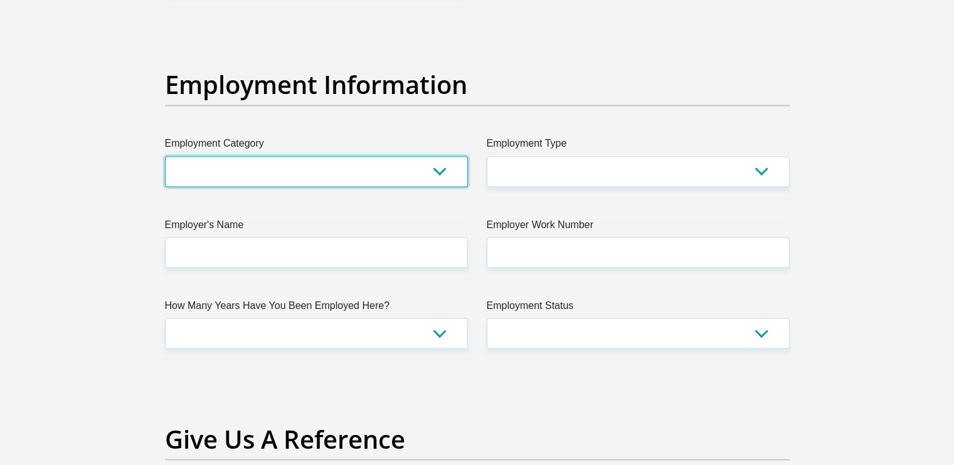
click at [443, 167] on select "AGRICULTURE ALCOHOL & TOBACCO CONSTRUCTION MATERIALS METALLURGY EQUIPMENT FOR R…" at bounding box center [316, 171] width 303 height 31
click at [165, 156] on select "AGRICULTURE ALCOHOL & TOBACCO CONSTRUCTION MATERIALS METALLURGY EQUIPMENT FOR R…" at bounding box center [316, 171] width 303 height 31
click at [437, 171] on select "AGRICULTURE ALCOHOL & TOBACCO CONSTRUCTION MATERIALS METALLURGY EQUIPMENT FOR R…" at bounding box center [316, 171] width 303 height 31
select select "76"
click at [165, 156] on select "AGRICULTURE ALCOHOL & TOBACCO CONSTRUCTION MATERIALS METALLURGY EQUIPMENT FOR R…" at bounding box center [316, 171] width 303 height 31
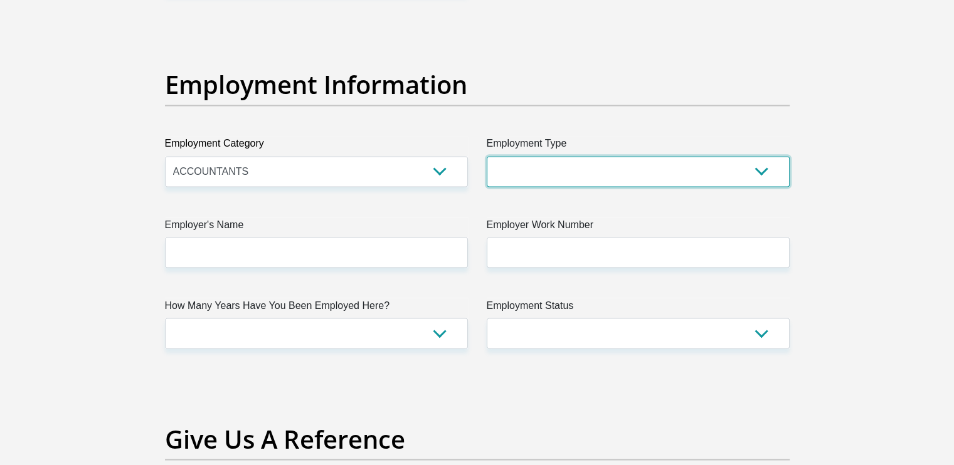
click at [556, 160] on select "College/Lecturer Craft Seller Creative Driver Executive Farmer Forces - Non Com…" at bounding box center [638, 171] width 303 height 31
select select "Manager"
click at [487, 156] on select "College/Lecturer Craft Seller Creative Driver Executive Farmer Forces - Non Com…" at bounding box center [638, 171] width 303 height 31
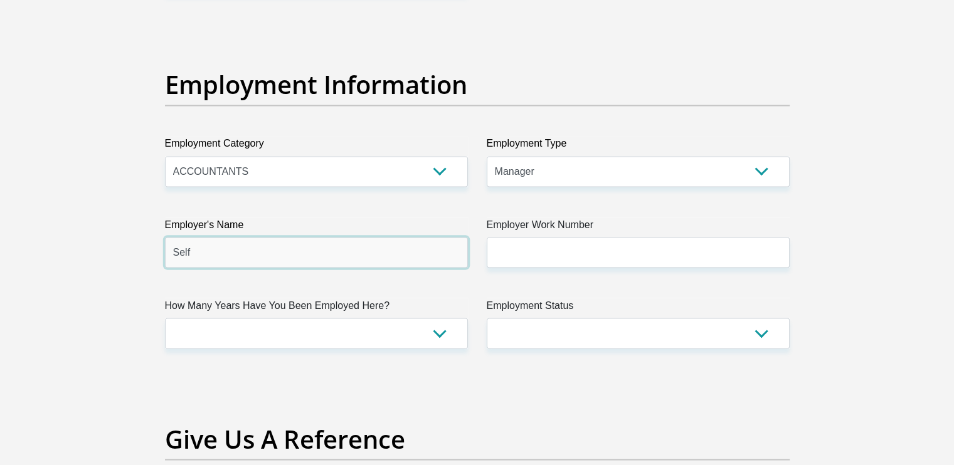
type input "Self"
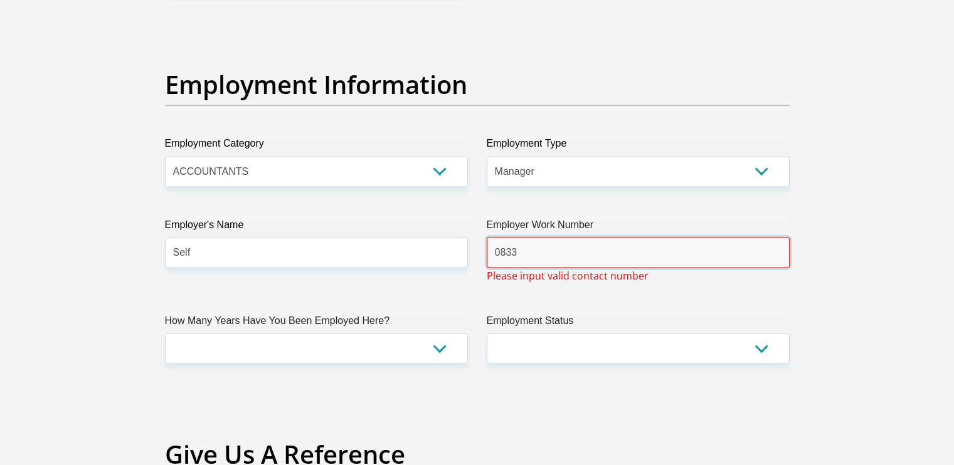
type input "0833827975"
type input "Nadia"
type input "Kleynhans"
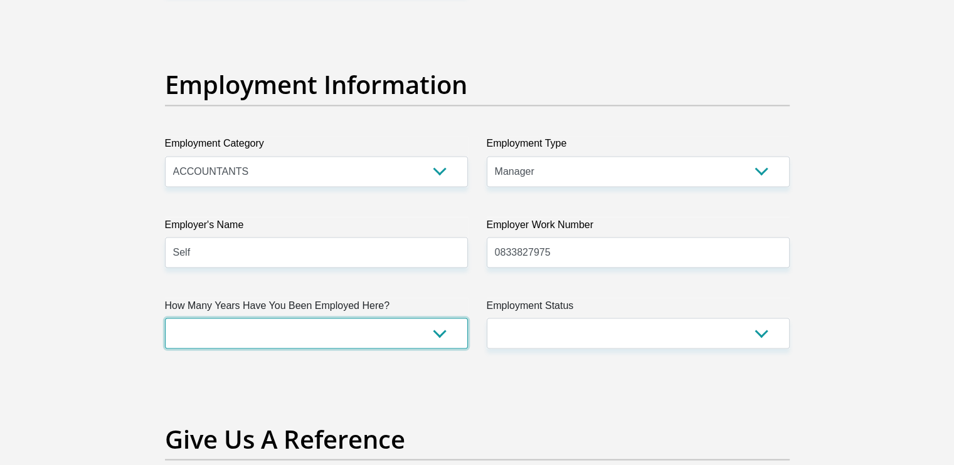
click at [441, 330] on select "less than 1 year 1-3 years 3-5 years 5+ years" at bounding box center [316, 333] width 303 height 31
select select "60"
click at [165, 318] on select "less than 1 year 1-3 years 3-5 years 5+ years" at bounding box center [316, 333] width 303 height 31
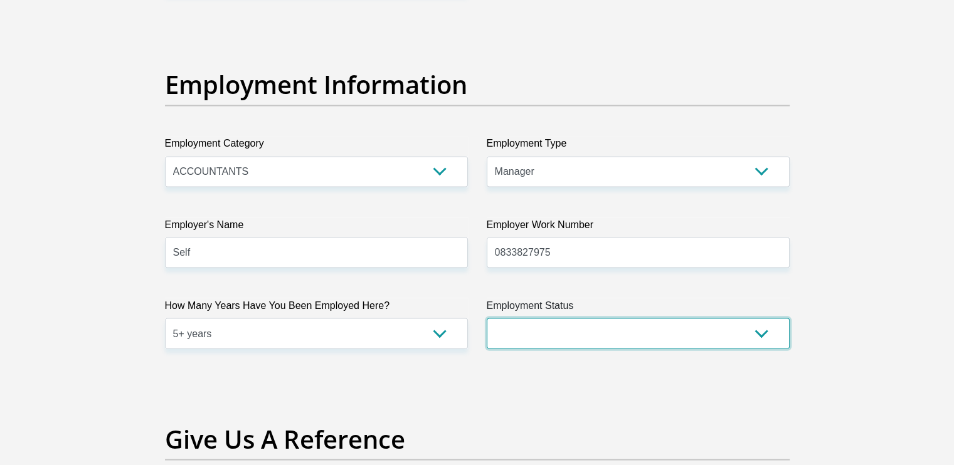
click at [635, 324] on select "Permanent/Full-time Part-time/Casual Contract Worker Self-Employed Housewife Re…" at bounding box center [638, 333] width 303 height 31
select select "1"
click at [487, 318] on select "Permanent/Full-time Part-time/Casual Contract Worker Self-Employed Housewife Re…" at bounding box center [638, 333] width 303 height 31
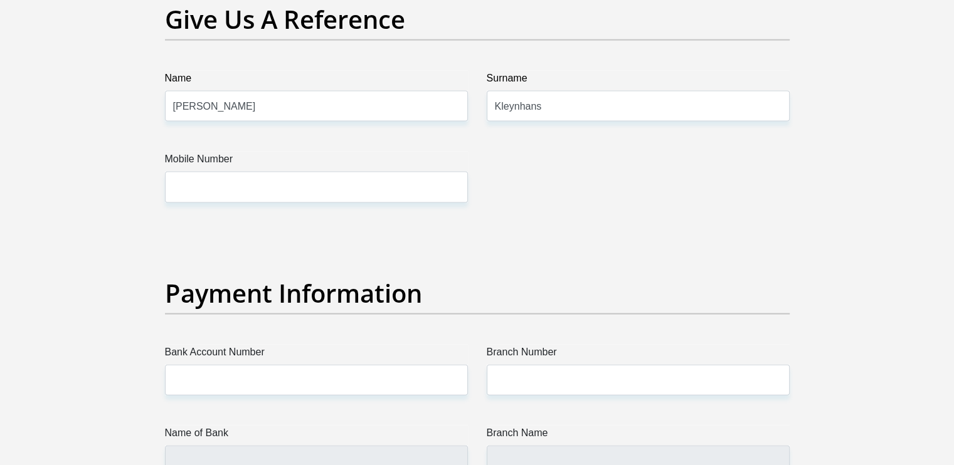
scroll to position [2657, 0]
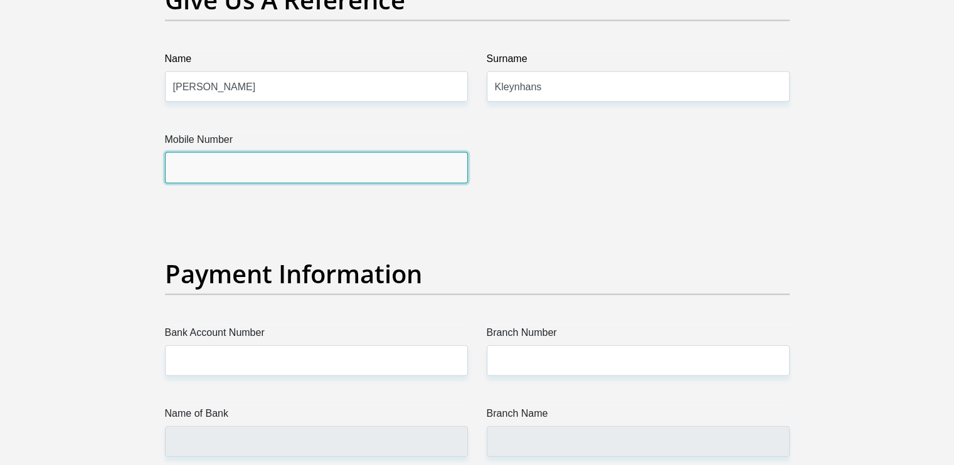
click at [401, 170] on input "Mobile Number" at bounding box center [316, 167] width 303 height 31
type input "0833827975"
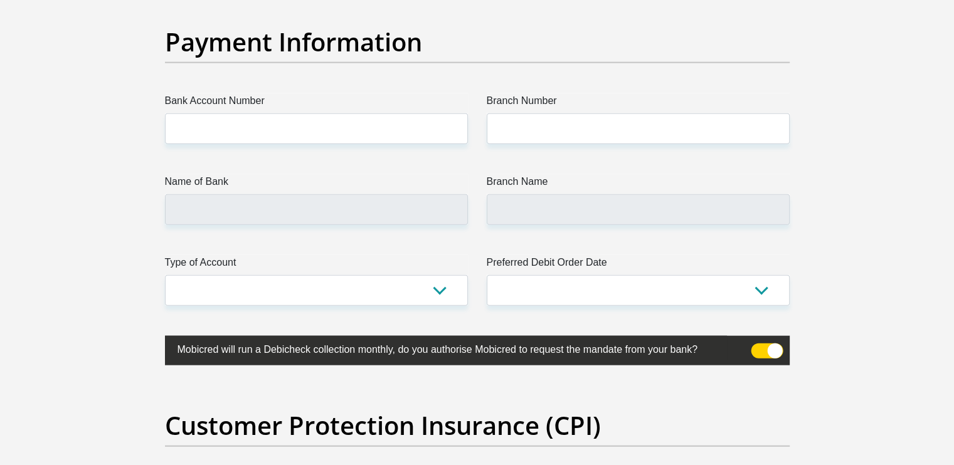
scroll to position [2908, 0]
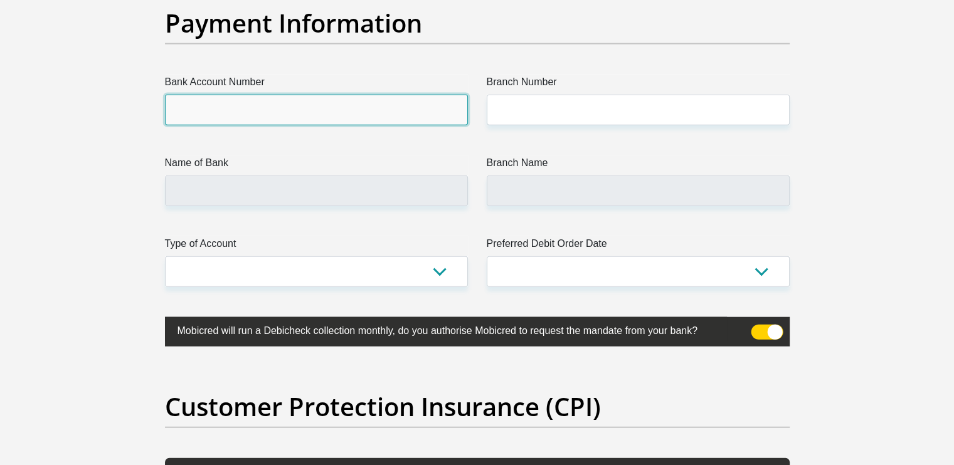
click at [411, 107] on input "Bank Account Number" at bounding box center [316, 110] width 303 height 31
click at [411, 106] on input "Bank Account Number" at bounding box center [316, 110] width 303 height 31
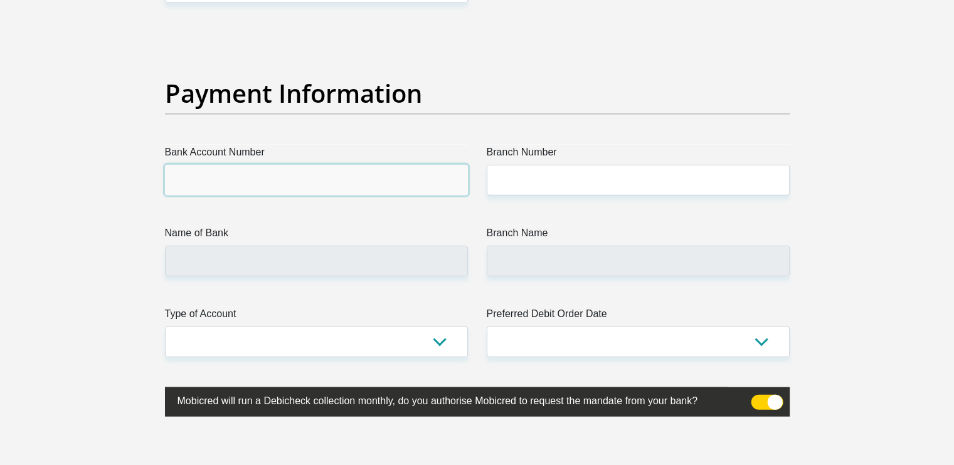
scroll to position [2777, 0]
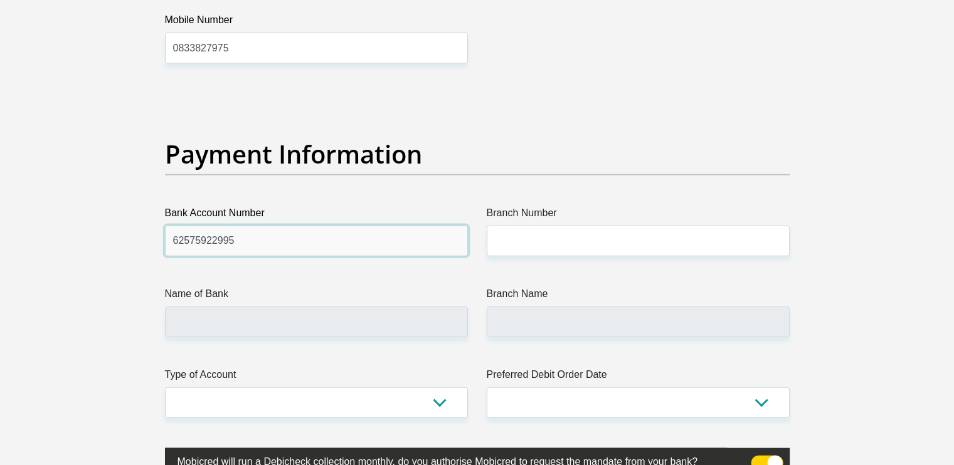
type input "62575922995"
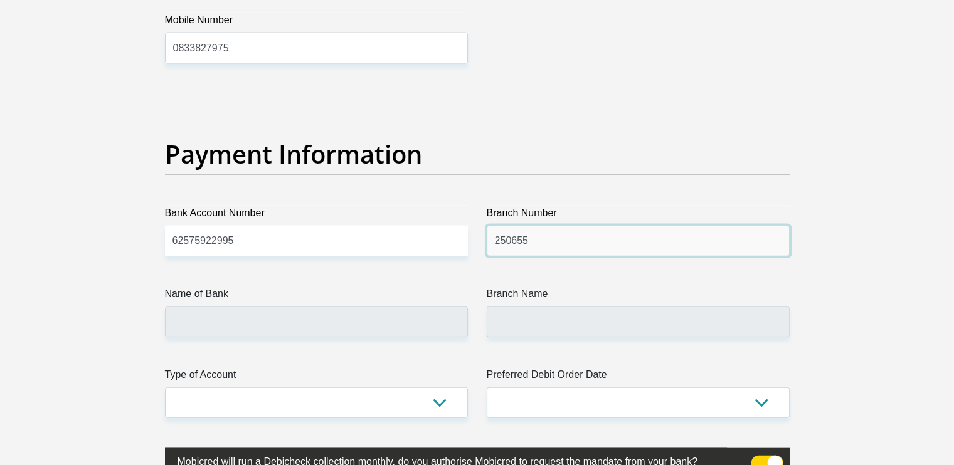
type input "250655"
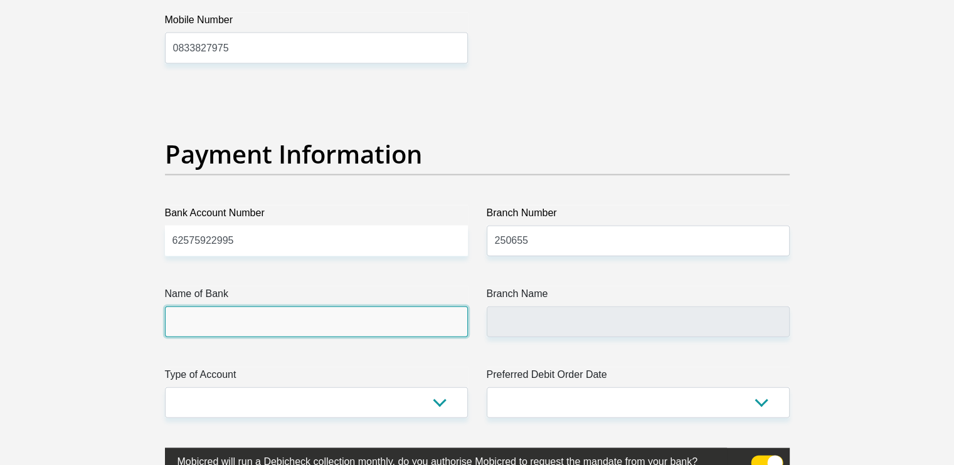
type input "FIRSTRAND BANK"
type input "BRANCH 560"
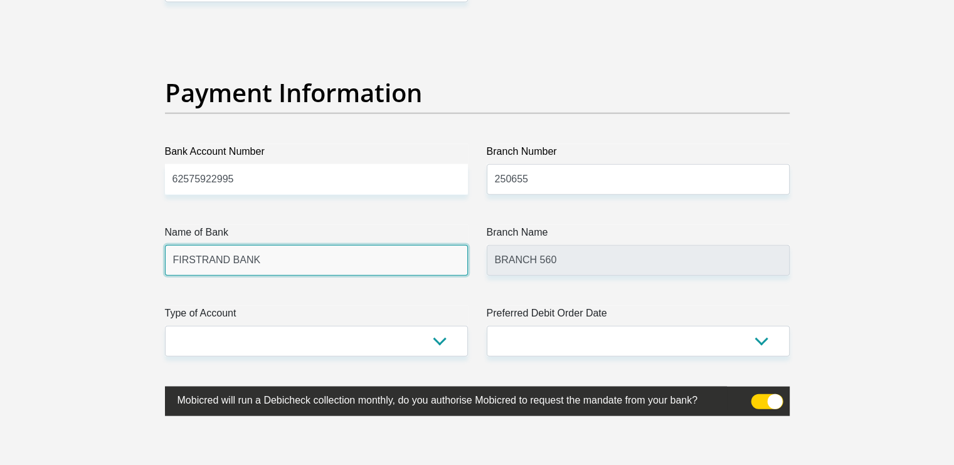
scroll to position [2902, 0]
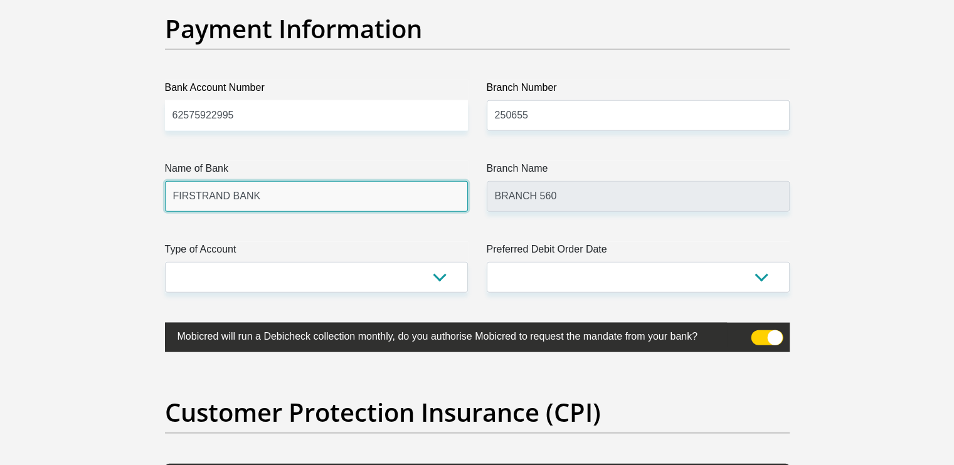
click at [359, 191] on input "FIRSTRAND BANK" at bounding box center [316, 196] width 303 height 31
click at [359, 192] on input "FIRSTRAND BANK" at bounding box center [316, 196] width 303 height 31
click at [302, 190] on input "FIRSTRAND BANK" at bounding box center [316, 196] width 303 height 31
click at [282, 189] on input "FIRSTRAND BANK" at bounding box center [316, 196] width 303 height 31
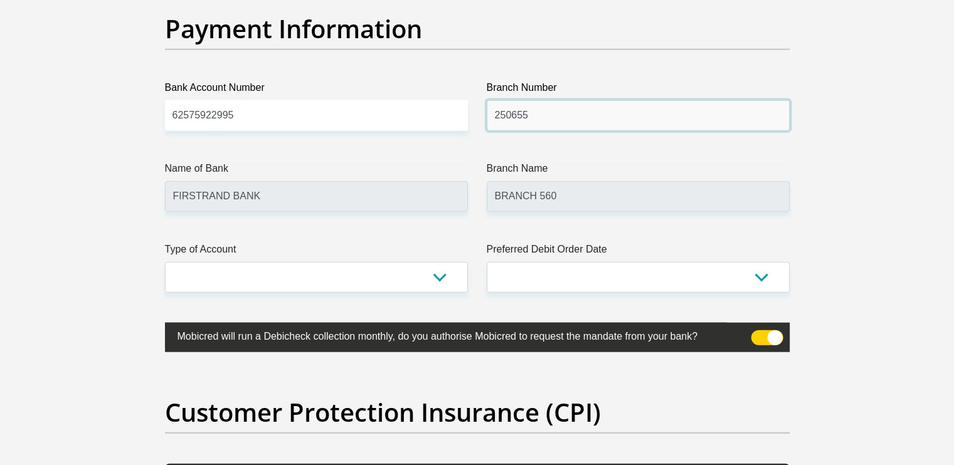
click at [535, 115] on input "250655" at bounding box center [638, 115] width 303 height 31
type input "2"
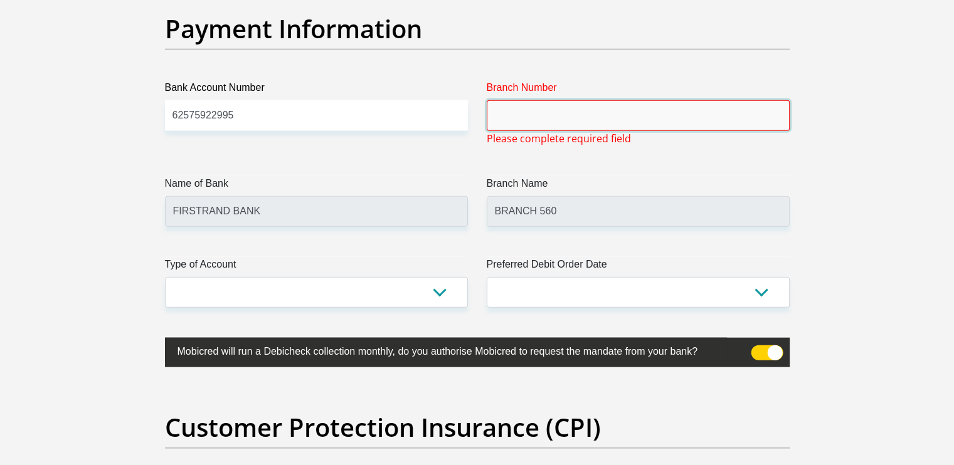
click at [535, 115] on input "Branch Number" at bounding box center [638, 115] width 303 height 31
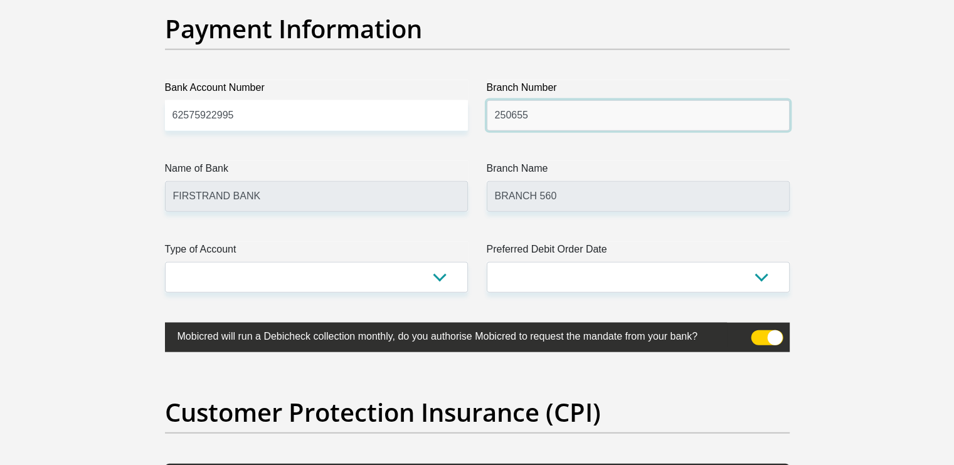
type input "250655"
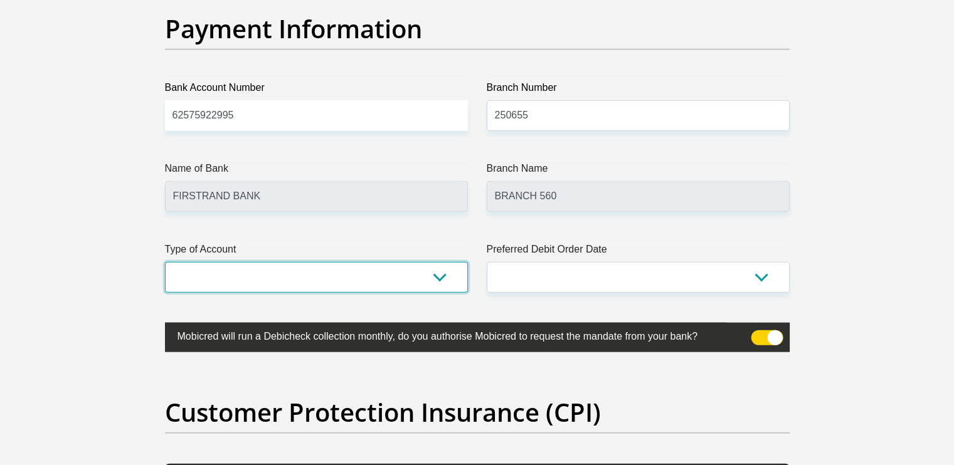
click at [445, 270] on select "Cheque Savings" at bounding box center [316, 277] width 303 height 31
select select "CUR"
click at [165, 262] on select "Cheque Savings" at bounding box center [316, 277] width 303 height 31
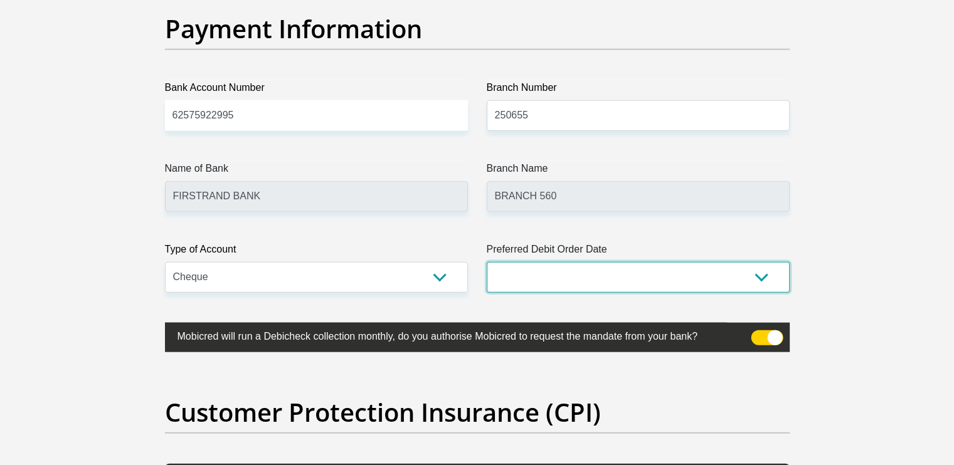
click at [579, 265] on select "1st 2nd 3rd 4th 5th 7th 18th 19th 20th 21st 22nd 23rd 24th 25th 26th 27th 28th …" at bounding box center [638, 277] width 303 height 31
select select "7"
click at [487, 262] on select "1st 2nd 3rd 4th 5th 7th 18th 19th 20th 21st 22nd 23rd 24th 25th 26th 27th 28th …" at bounding box center [638, 277] width 303 height 31
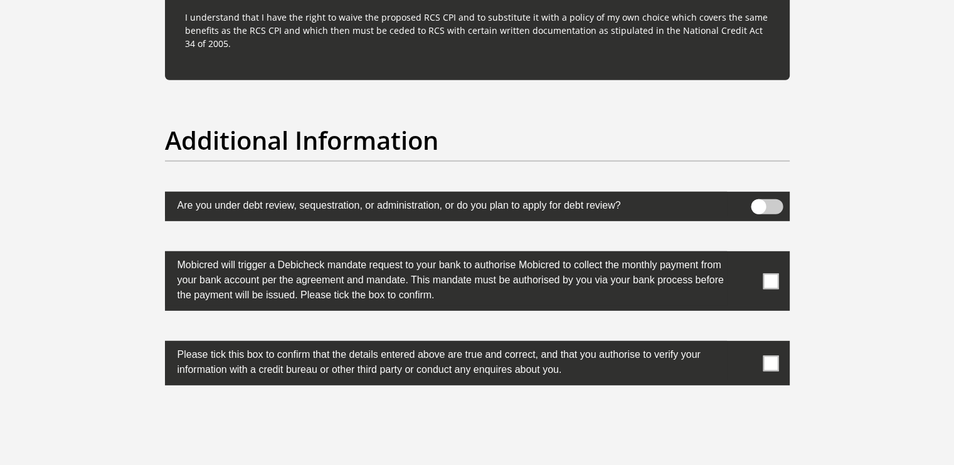
scroll to position [3843, 0]
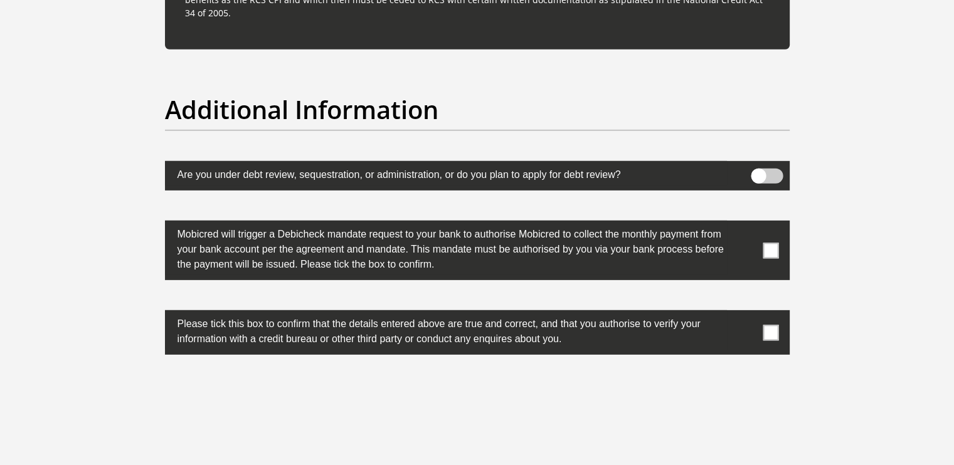
click at [769, 245] on span at bounding box center [770, 251] width 16 height 16
click at [745, 224] on input "checkbox" at bounding box center [745, 224] width 0 height 0
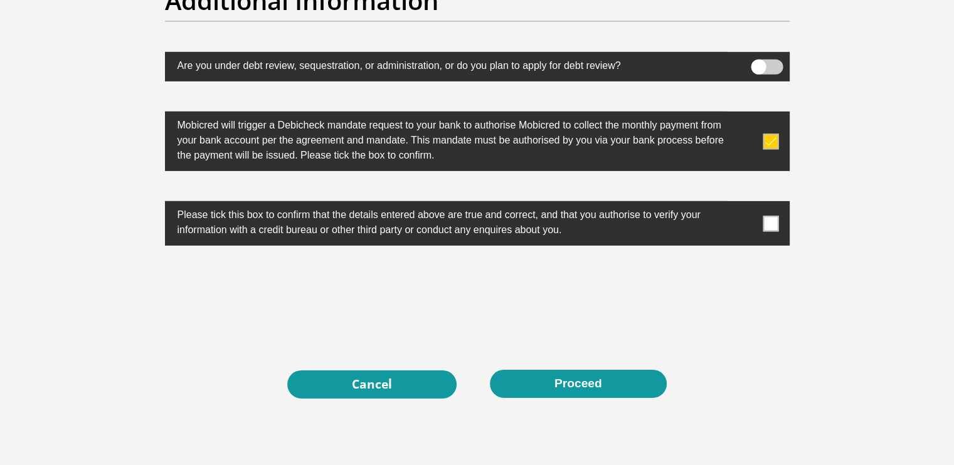
scroll to position [3968, 0]
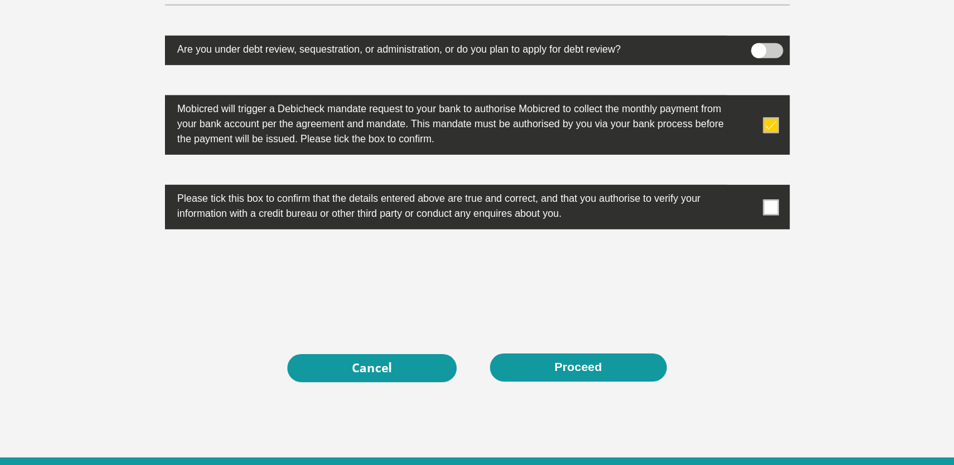
click at [779, 207] on label at bounding box center [477, 207] width 624 height 45
click at [745, 188] on input "checkbox" at bounding box center [745, 188] width 0 height 0
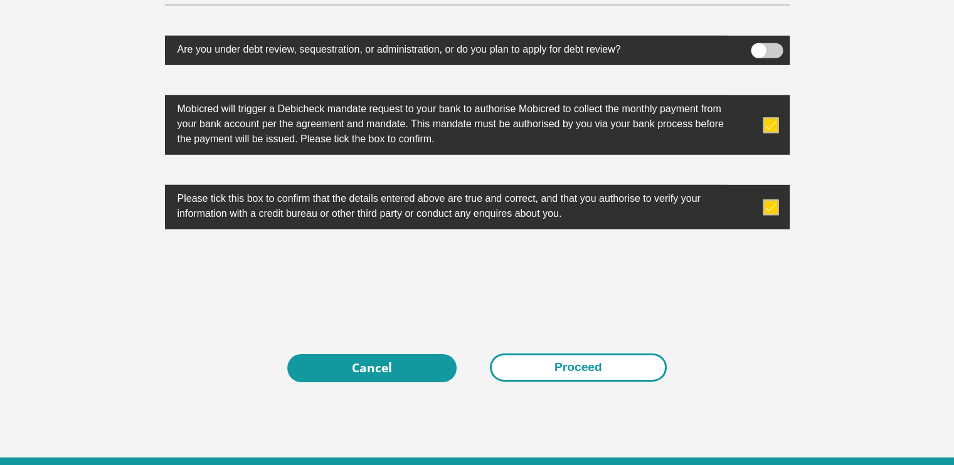
click at [584, 364] on button "Proceed" at bounding box center [578, 368] width 177 height 28
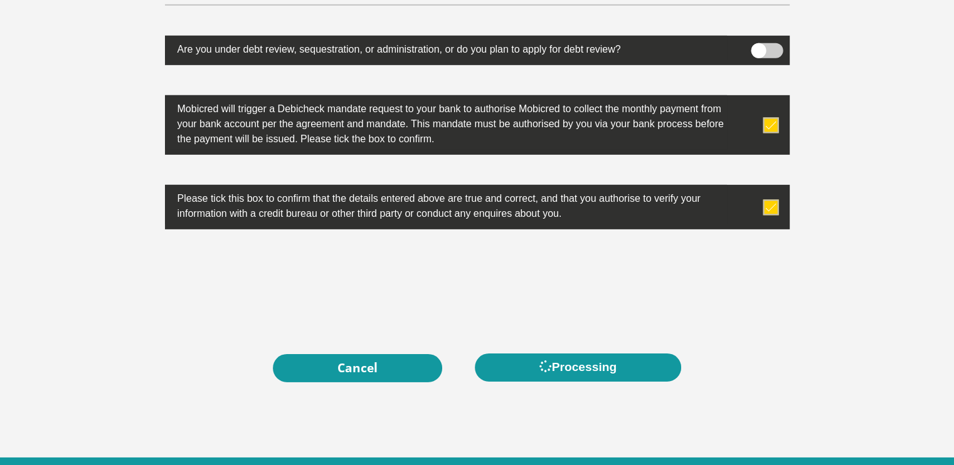
scroll to position [0, 0]
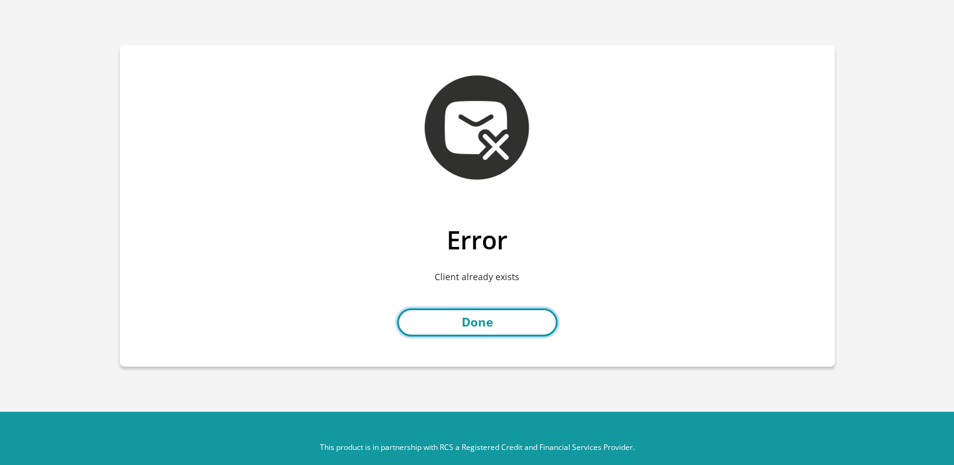
click at [517, 322] on link "Done" at bounding box center [477, 322] width 161 height 28
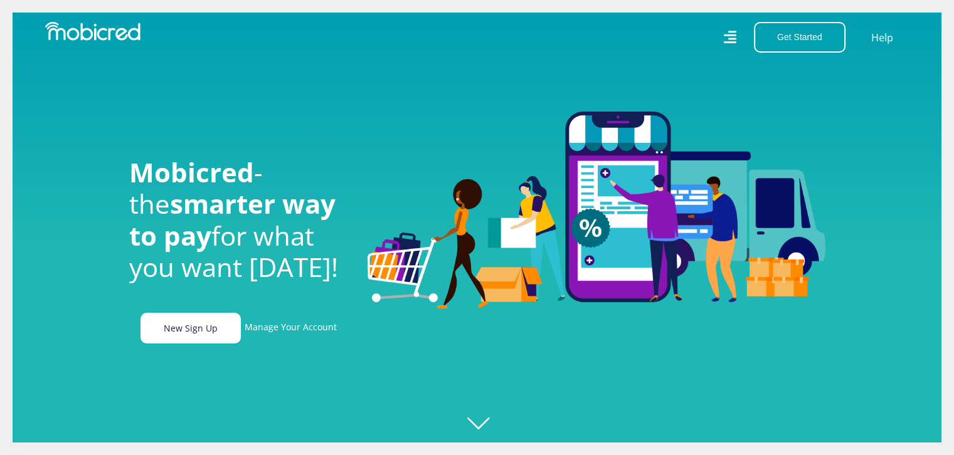
click at [175, 337] on link "New Sign Up" at bounding box center [190, 328] width 100 height 31
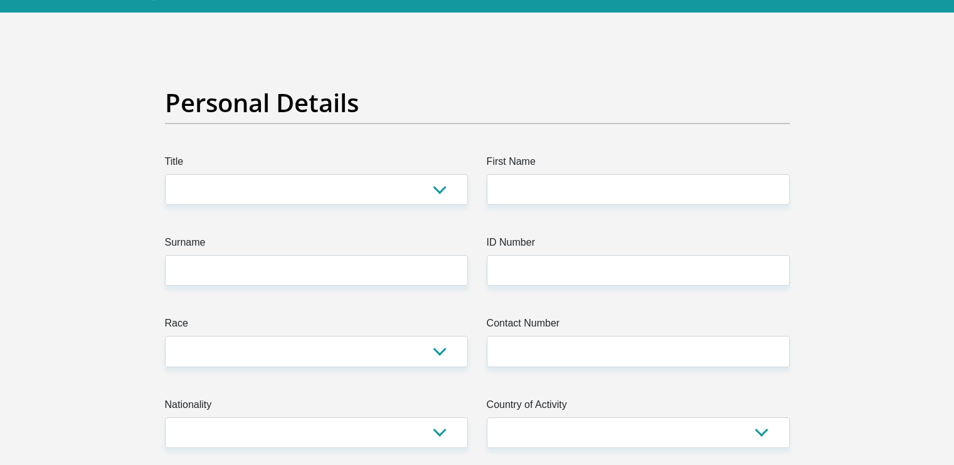
scroll to position [63, 0]
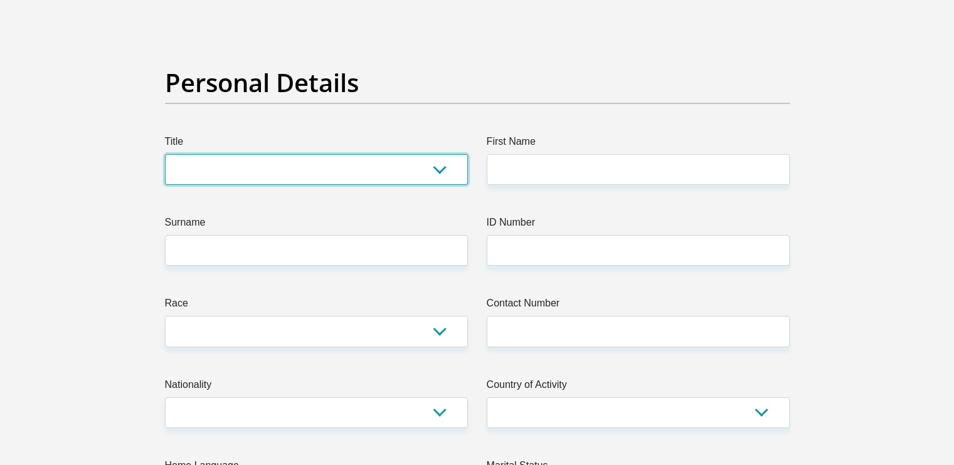
click at [434, 161] on select "Mr Ms Mrs Dr [PERSON_NAME]" at bounding box center [316, 169] width 303 height 31
select select "Mrs"
click at [165, 154] on select "Mr Ms Mrs Dr Other" at bounding box center [316, 169] width 303 height 31
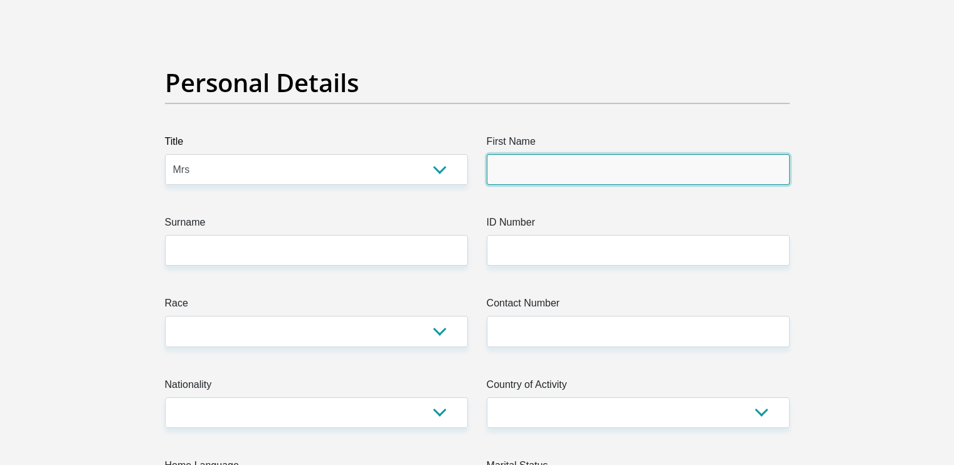
click at [534, 161] on input "First Name" at bounding box center [638, 169] width 303 height 31
type input "Nadia"
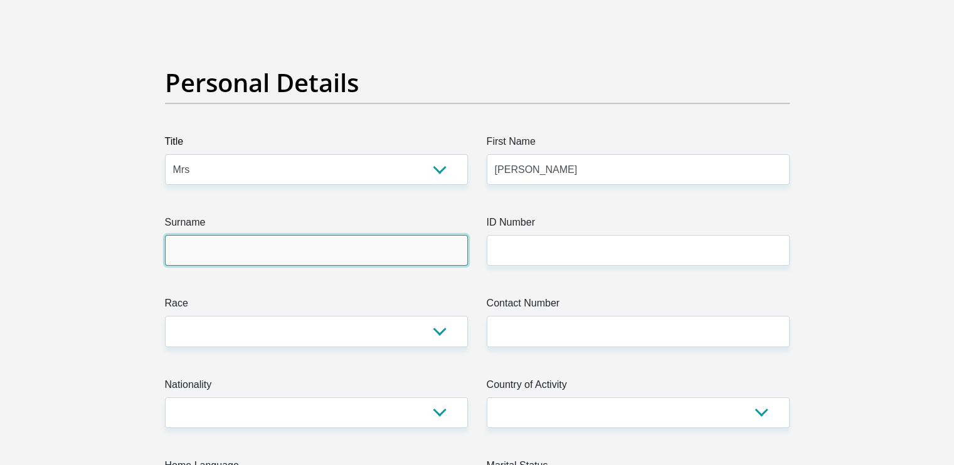
type input "Kleynhans"
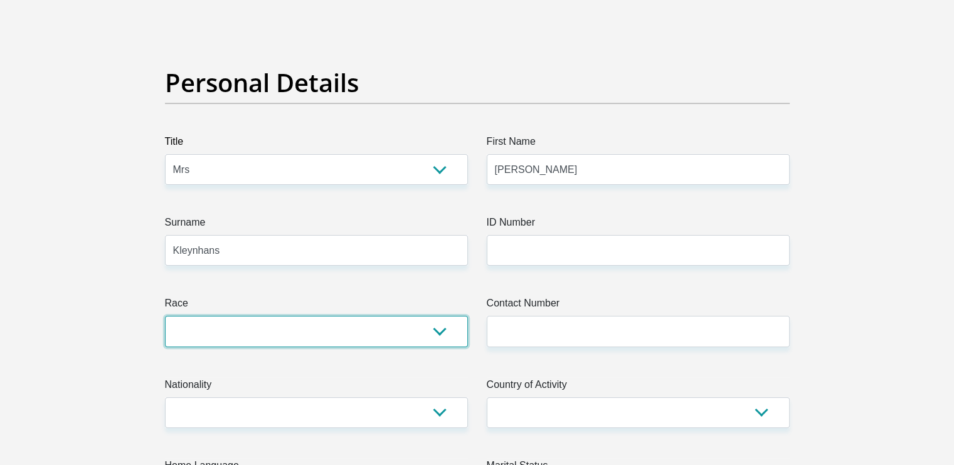
select select "4"
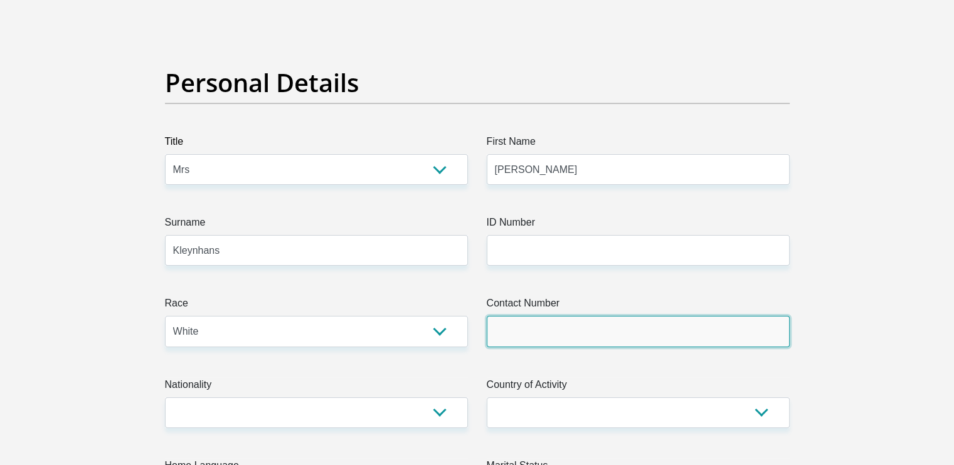
type input "0833827975"
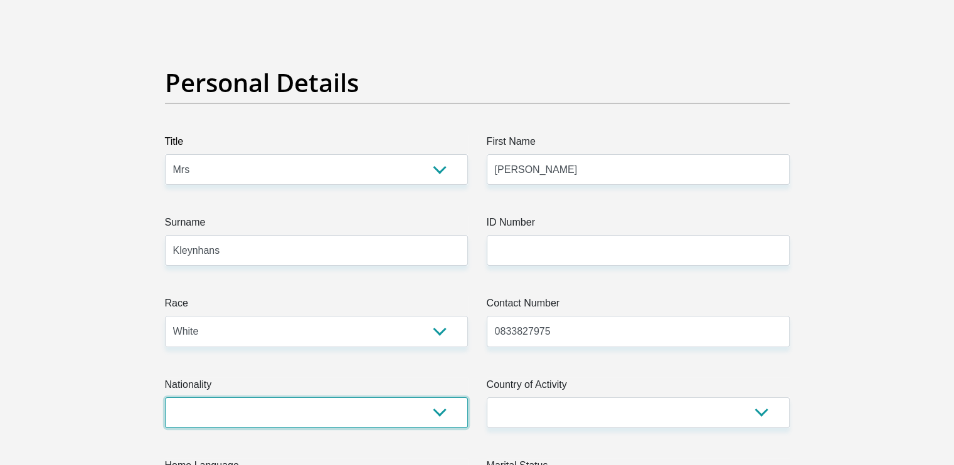
select select "ZAF"
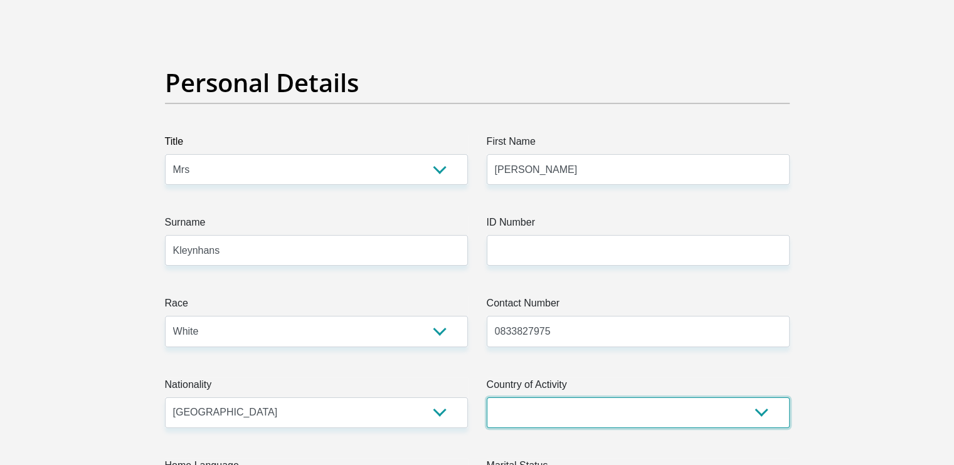
select select "ZAF"
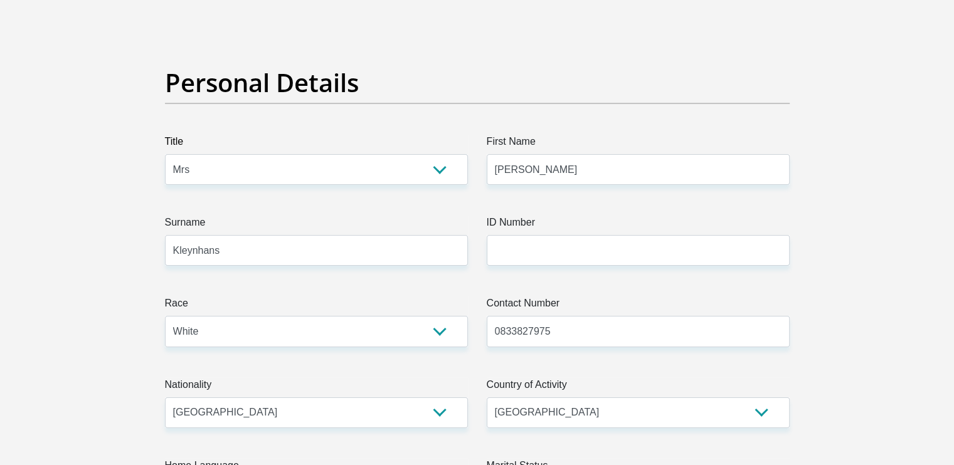
type input "Woonstel 3"
type input "Malopo Kerk Gronde"
type input "Buhrmannsdrif"
type input "2745"
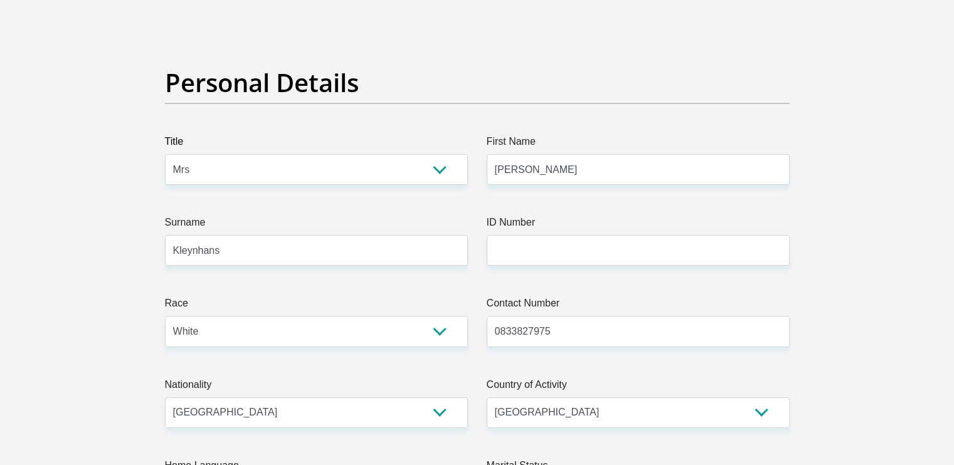
select select "[GEOGRAPHIC_DATA]"
type input "nadiav@internext.co.za"
type input "Nadia@1988"
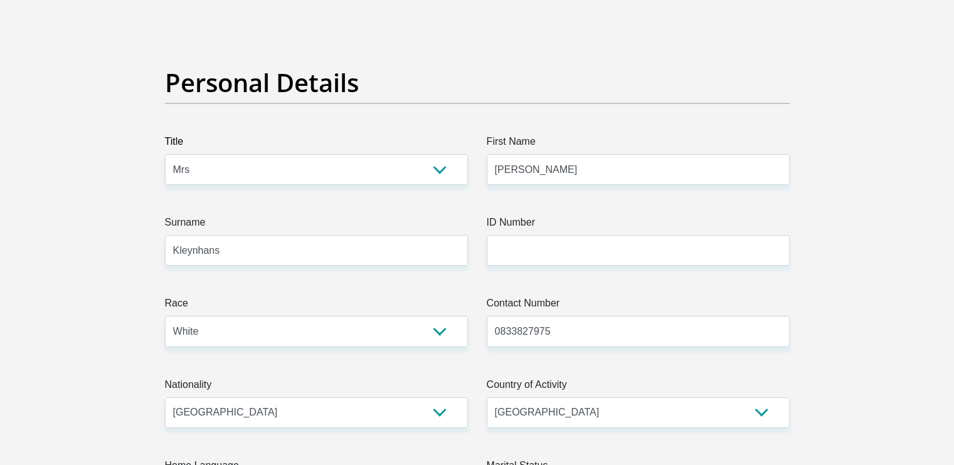
type input "7000.00"
type input "1000.00"
type input "0.00"
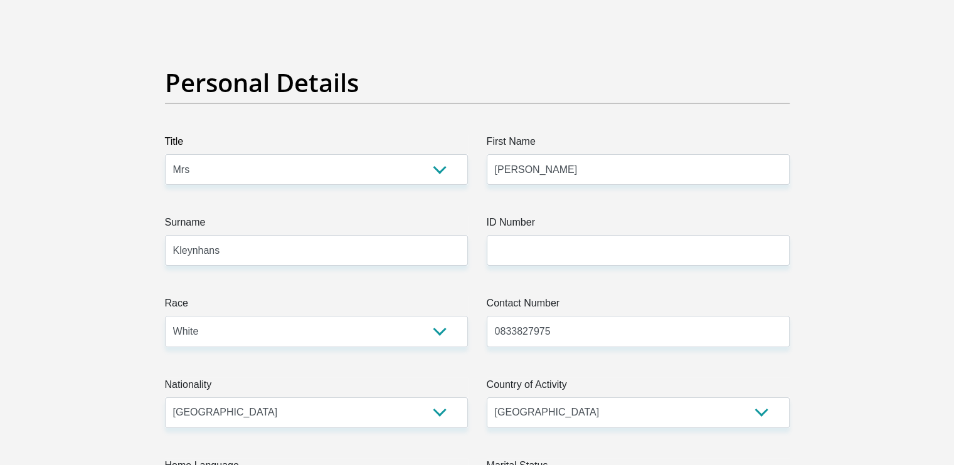
type input "0.00"
type input "2000.00"
type input "100.00"
type input "0.00"
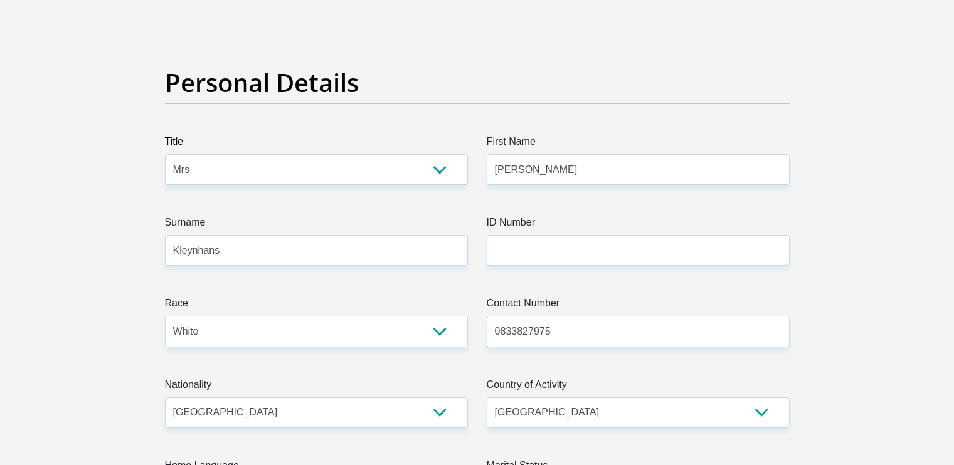
type input "Self"
type input "0833827975"
type input "Nadia"
type input "Kleynhans"
type input "62575922995"
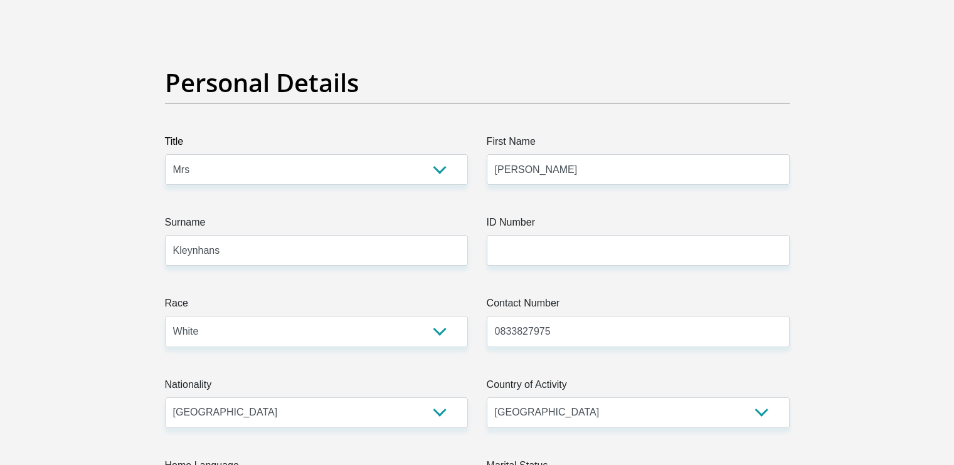
type input "250655"
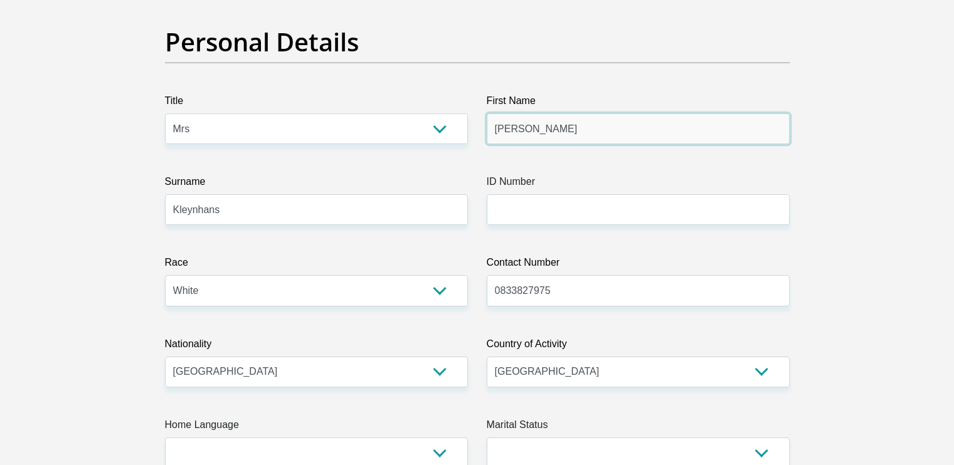
scroll to position [125, 0]
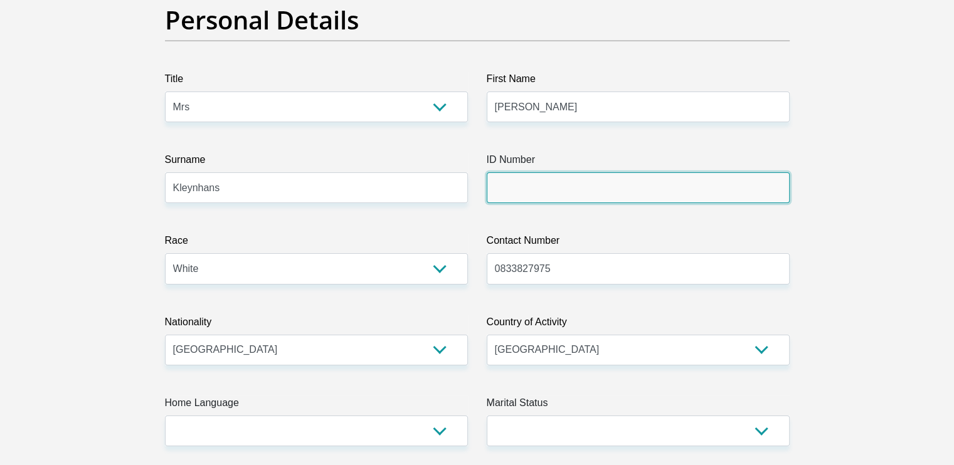
click at [537, 179] on input "ID Number" at bounding box center [638, 187] width 303 height 31
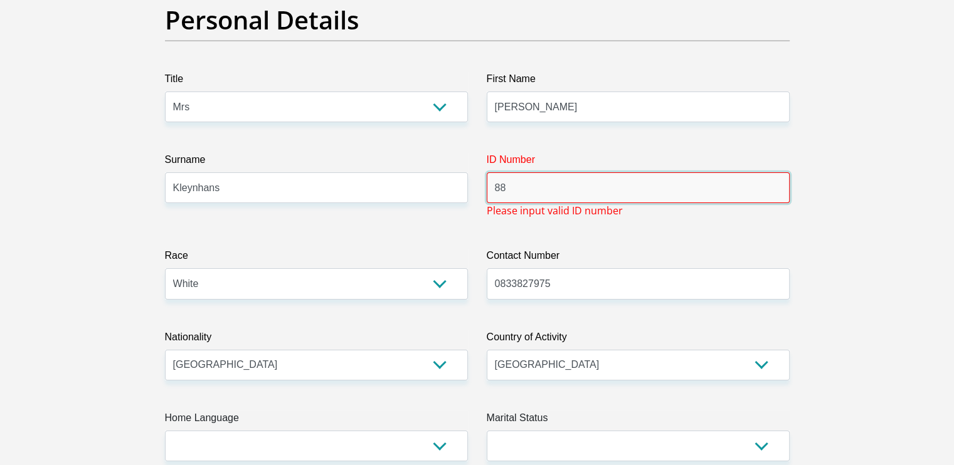
type input "8801100045080"
type input "FIRSTRAND BANK"
type input "BRANCH 560"
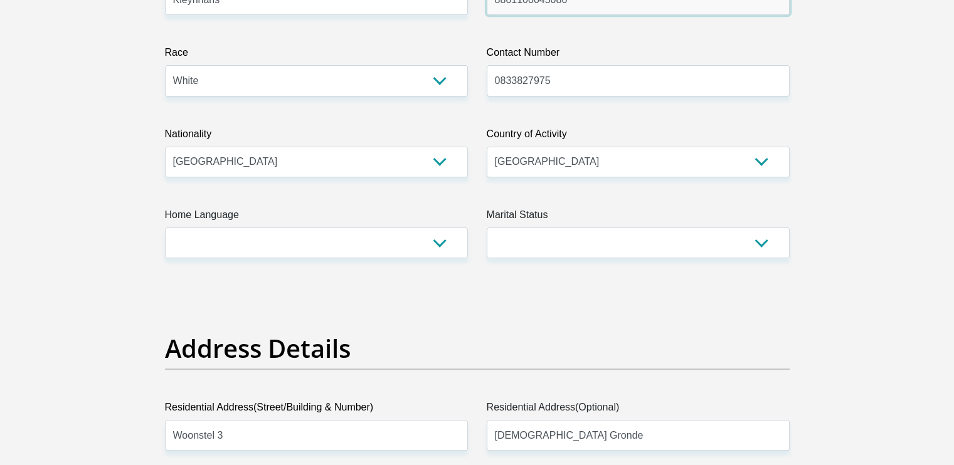
scroll to position [376, 0]
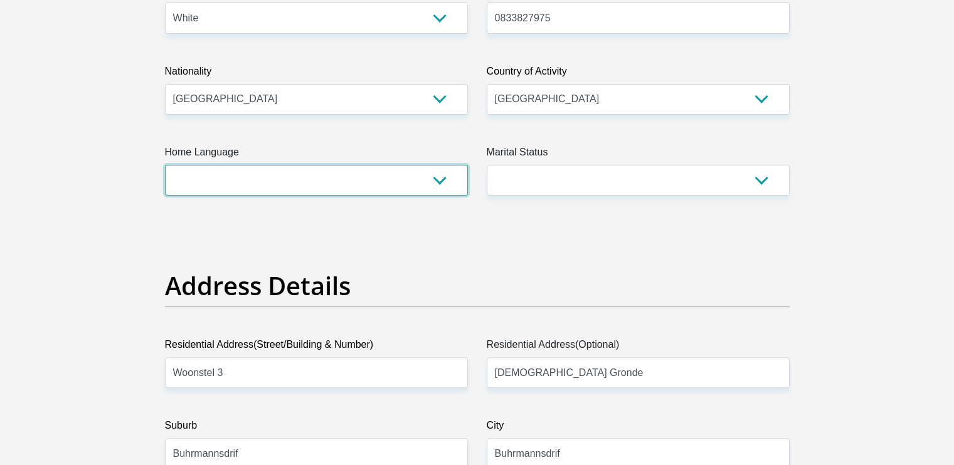
click at [435, 178] on select "Afrikaans English Sepedi South Ndebele Southern Sotho Swati Tsonga Tswana Venda…" at bounding box center [316, 180] width 303 height 31
select select "afr"
click at [165, 165] on select "Afrikaans English Sepedi South Ndebele Southern Sotho Swati Tsonga Tswana Venda…" at bounding box center [316, 180] width 303 height 31
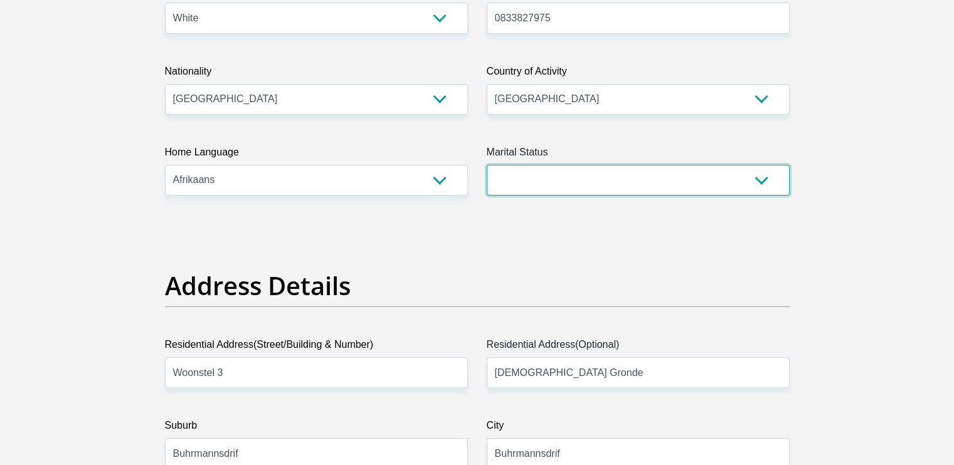
click at [551, 180] on select "Married ANC Single Divorced Widowed Married COP or Customary Law" at bounding box center [638, 180] width 303 height 31
select select "1"
click at [487, 165] on select "Married ANC Single Divorced Widowed Married COP or Customary Law" at bounding box center [638, 180] width 303 height 31
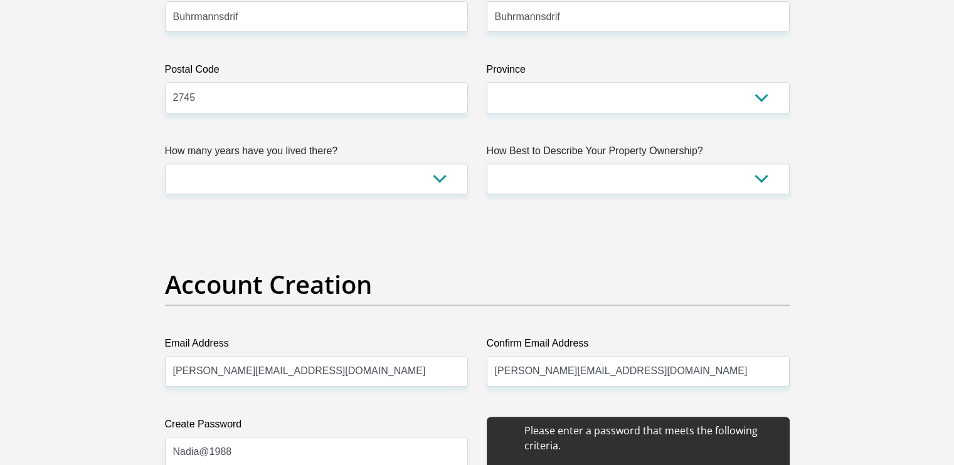
scroll to position [815, 0]
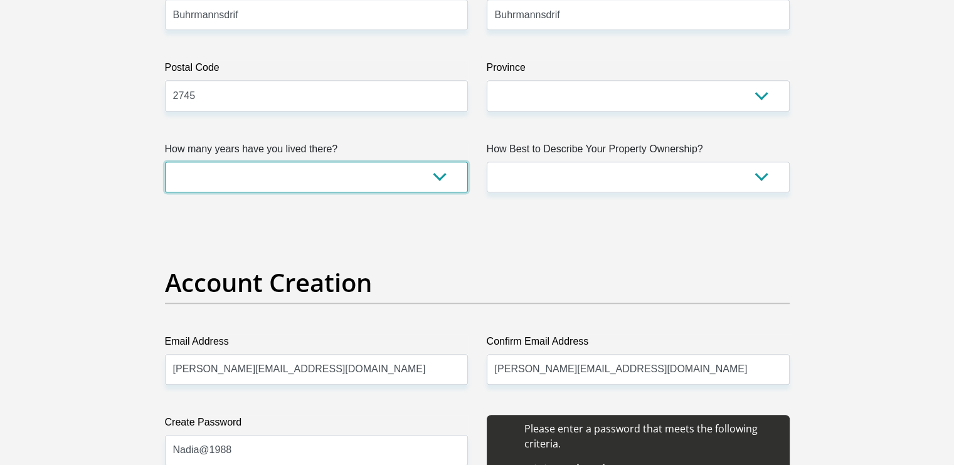
click at [429, 174] on select "less than 1 year 1-3 years 3-5 years 5+ years" at bounding box center [316, 177] width 303 height 31
select select "2"
click at [165, 162] on select "less than 1 year 1-3 years 3-5 years 5+ years" at bounding box center [316, 177] width 303 height 31
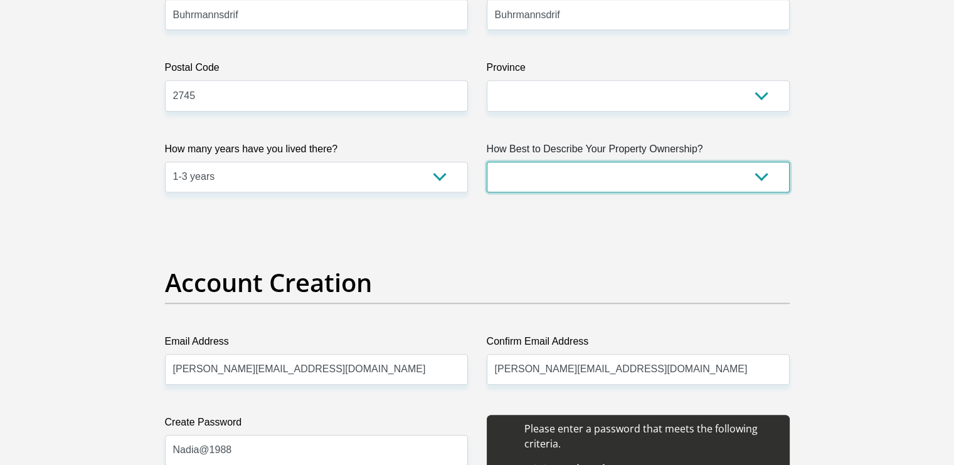
click at [581, 186] on select "Owned Rented Family Owned Company Dwelling" at bounding box center [638, 177] width 303 height 31
select select "Rented"
click at [487, 162] on select "Owned Rented Family Owned Company Dwelling" at bounding box center [638, 177] width 303 height 31
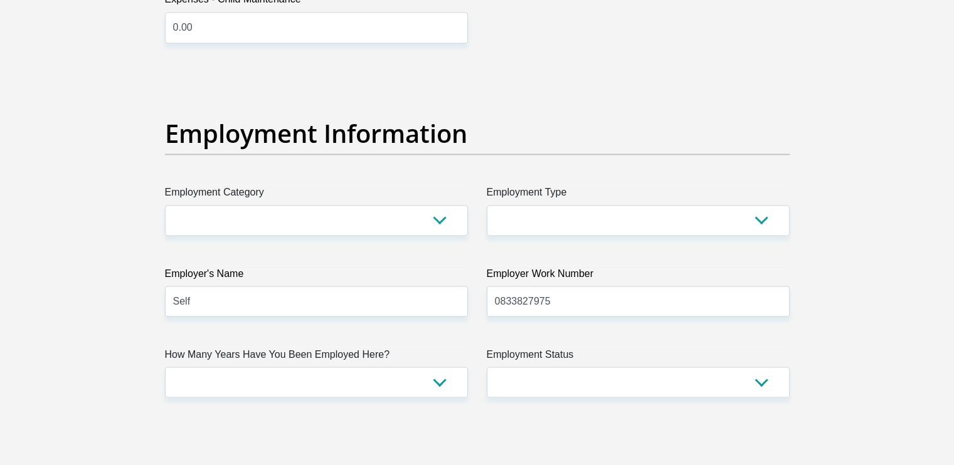
scroll to position [2194, 0]
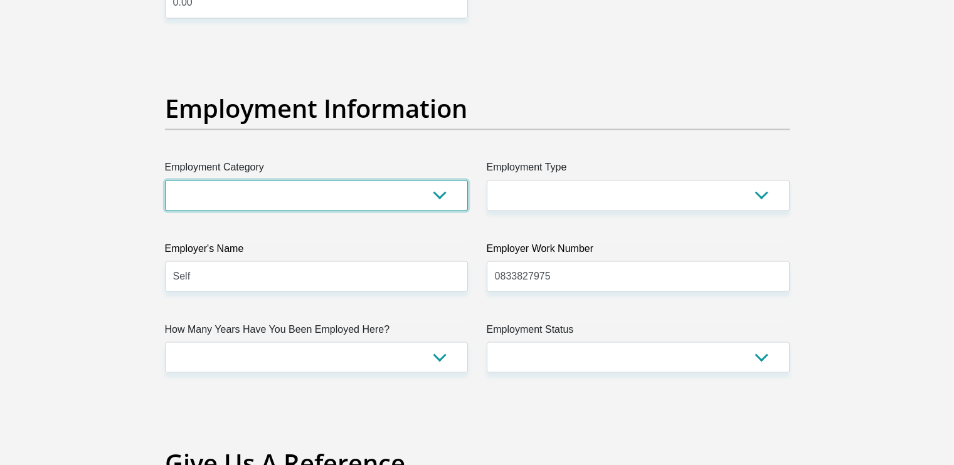
click at [450, 189] on select "AGRICULTURE ALCOHOL & TOBACCO CONSTRUCTION MATERIALS METALLURGY EQUIPMENT FOR R…" at bounding box center [316, 195] width 303 height 31
select select "60"
click at [165, 180] on select "AGRICULTURE ALCOHOL & TOBACCO CONSTRUCTION MATERIALS METALLURGY EQUIPMENT FOR R…" at bounding box center [316, 195] width 303 height 31
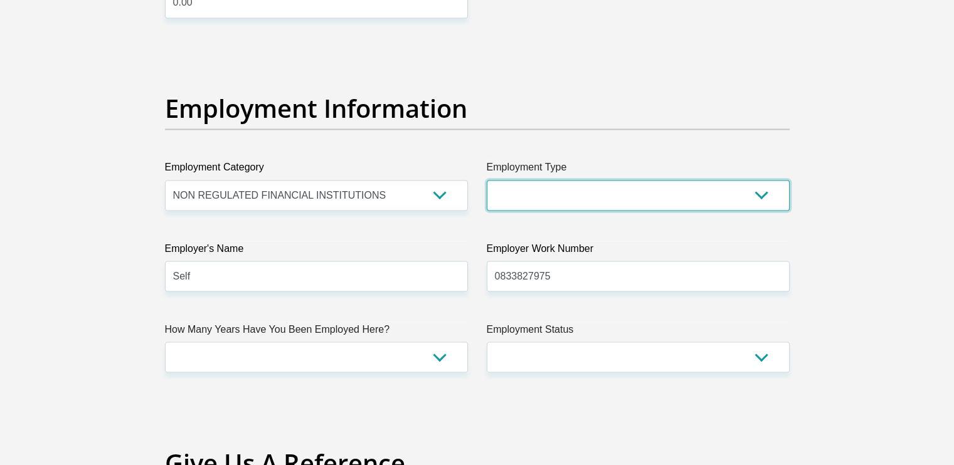
click at [540, 186] on select "College/Lecturer Craft Seller Creative Driver Executive Farmer Forces - Non Com…" at bounding box center [638, 195] width 303 height 31
select select "Manager"
click at [487, 180] on select "College/Lecturer Craft Seller Creative Driver Executive Farmer Forces - Non Com…" at bounding box center [638, 195] width 303 height 31
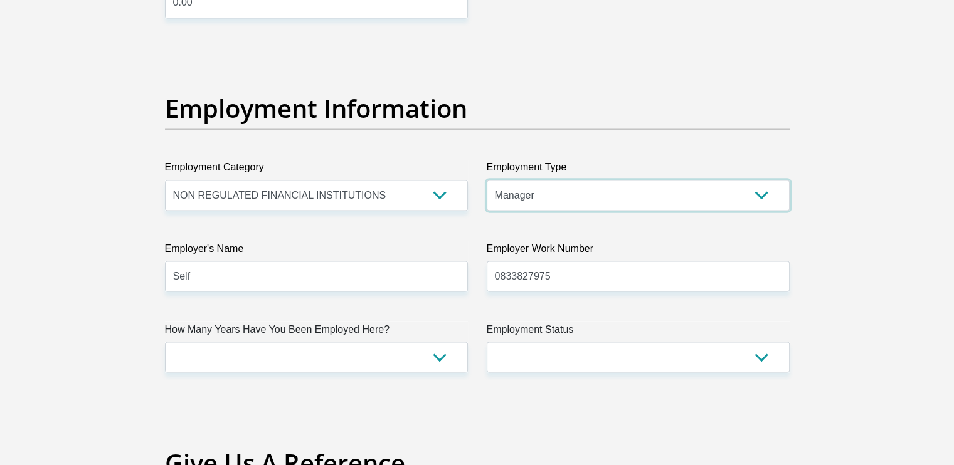
scroll to position [2257, 0]
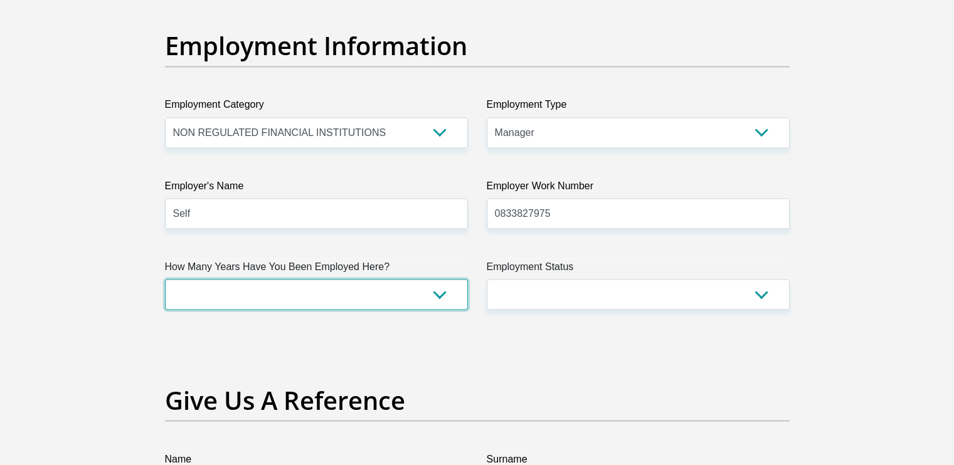
click at [416, 296] on select "less than 1 year 1-3 years 3-5 years 5+ years" at bounding box center [316, 294] width 303 height 31
select select "60"
click at [165, 279] on select "less than 1 year 1-3 years 3-5 years 5+ years" at bounding box center [316, 294] width 303 height 31
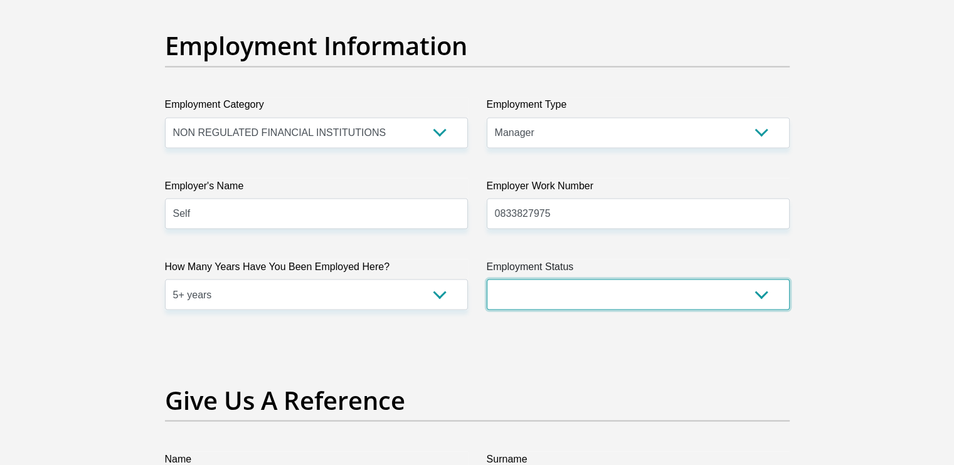
click at [621, 296] on select "Permanent/Full-time Part-time/Casual Contract Worker Self-Employed Housewife Re…" at bounding box center [638, 294] width 303 height 31
select select "1"
click at [487, 279] on select "Permanent/Full-time Part-time/Casual Contract Worker Self-Employed Housewife Re…" at bounding box center [638, 294] width 303 height 31
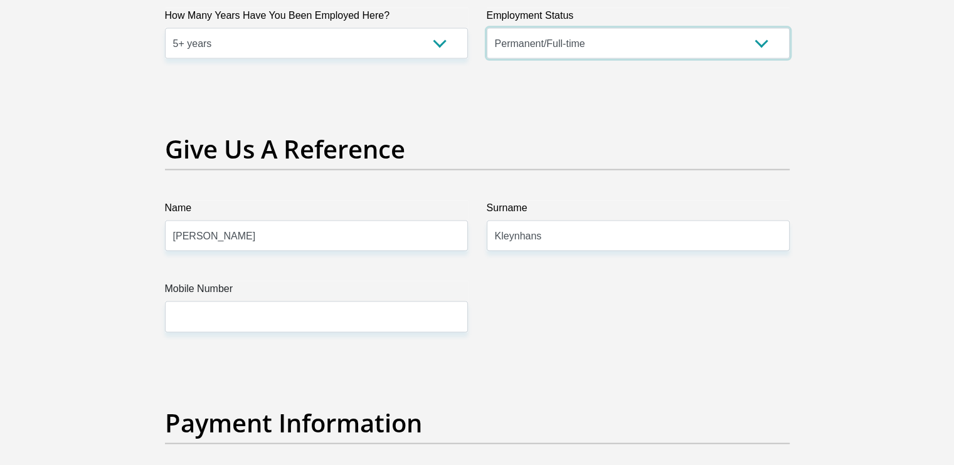
scroll to position [2571, 0]
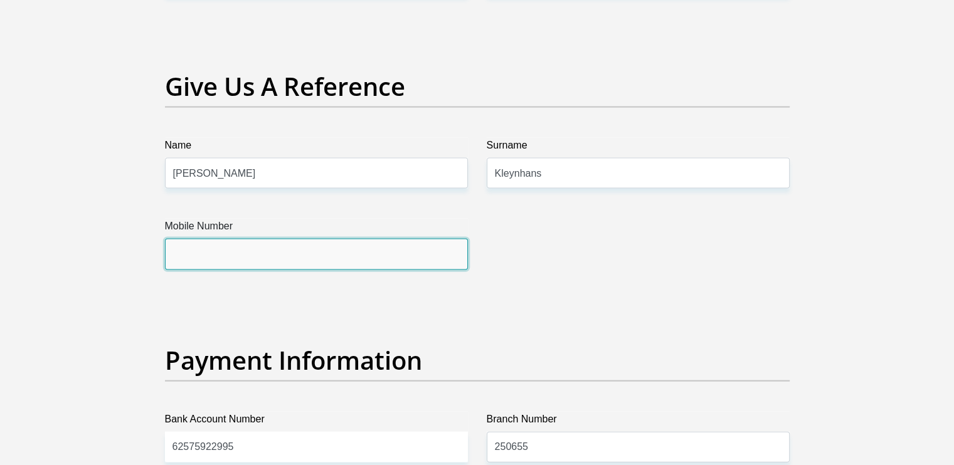
click at [435, 244] on input "Mobile Number" at bounding box center [316, 254] width 303 height 31
type input "0833827975"
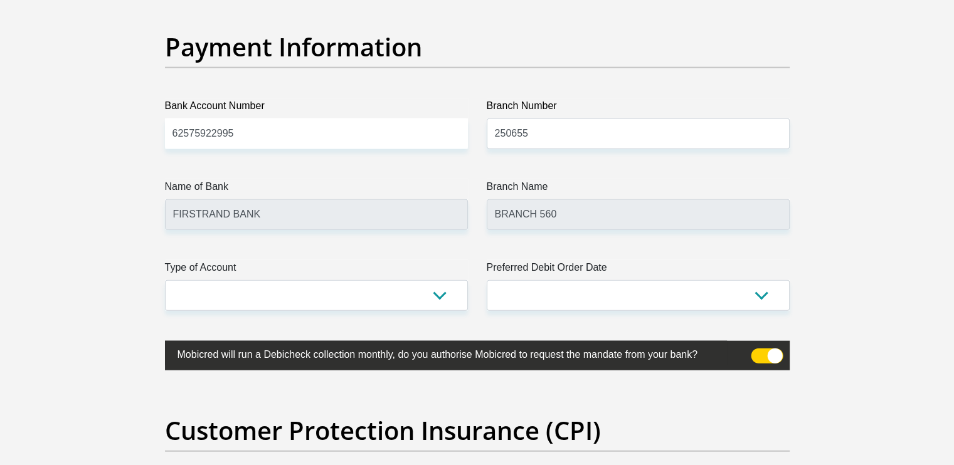
scroll to position [2947, 0]
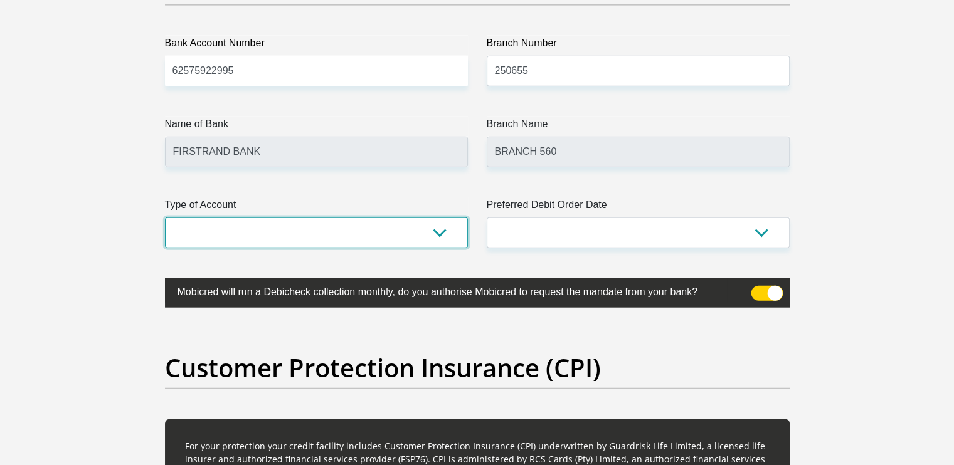
click at [446, 231] on select "Cheque Savings" at bounding box center [316, 233] width 303 height 31
select select "CUR"
click at [165, 218] on select "Cheque Savings" at bounding box center [316, 233] width 303 height 31
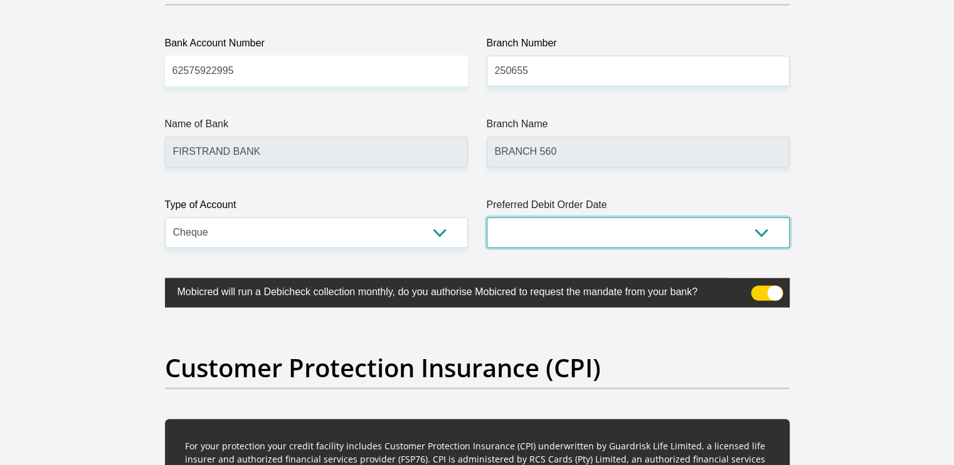
click at [576, 233] on select "1st 2nd 3rd 4th 5th 7th 18th 19th 20th 21st 22nd 23rd 24th 25th 26th 27th 28th …" at bounding box center [638, 233] width 303 height 31
select select "7"
click at [487, 218] on select "1st 2nd 3rd 4th 5th 7th 18th 19th 20th 21st 22nd 23rd 24th 25th 26th 27th 28th …" at bounding box center [638, 233] width 303 height 31
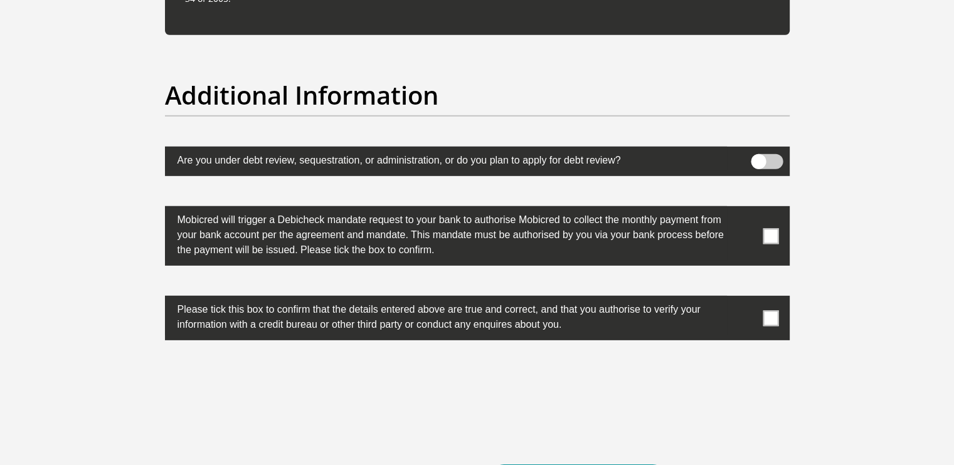
scroll to position [3887, 0]
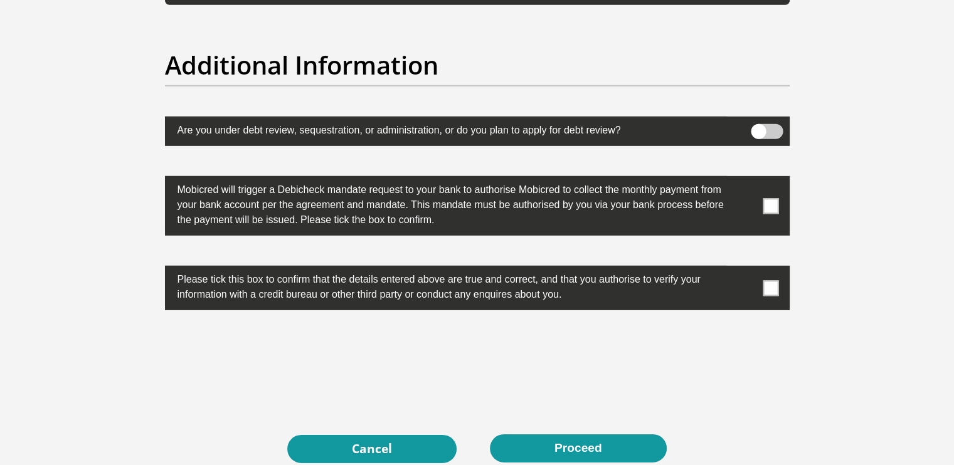
click at [772, 204] on span at bounding box center [770, 206] width 16 height 16
click at [745, 179] on input "checkbox" at bounding box center [745, 179] width 0 height 0
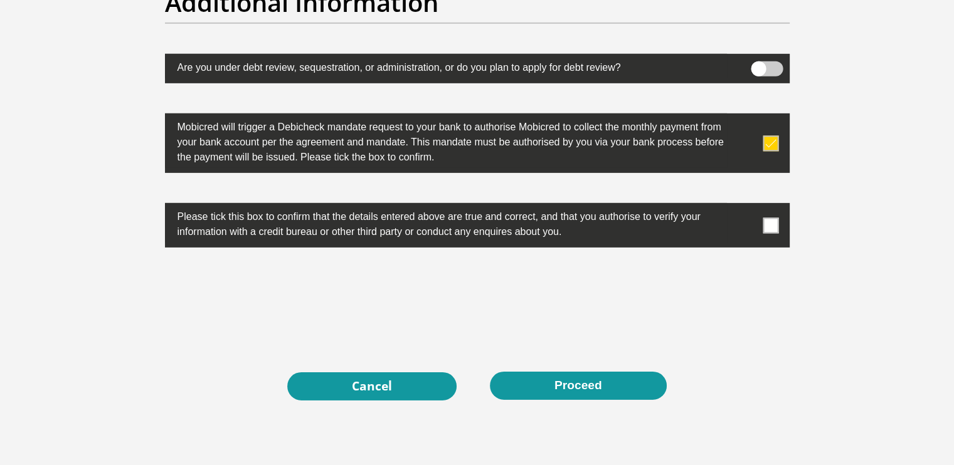
click at [771, 226] on span at bounding box center [770, 226] width 16 height 16
click at [745, 206] on input "checkbox" at bounding box center [745, 206] width 0 height 0
click at [597, 373] on button "Proceed" at bounding box center [578, 386] width 177 height 28
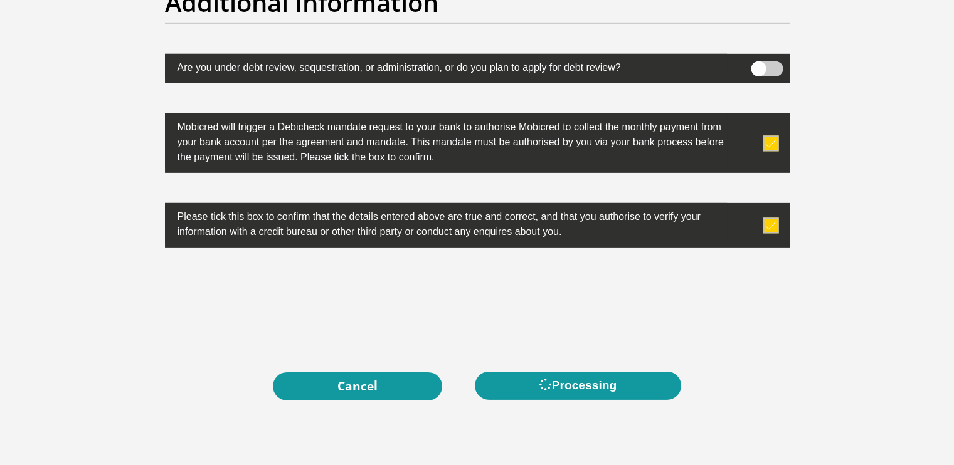
scroll to position [0, 0]
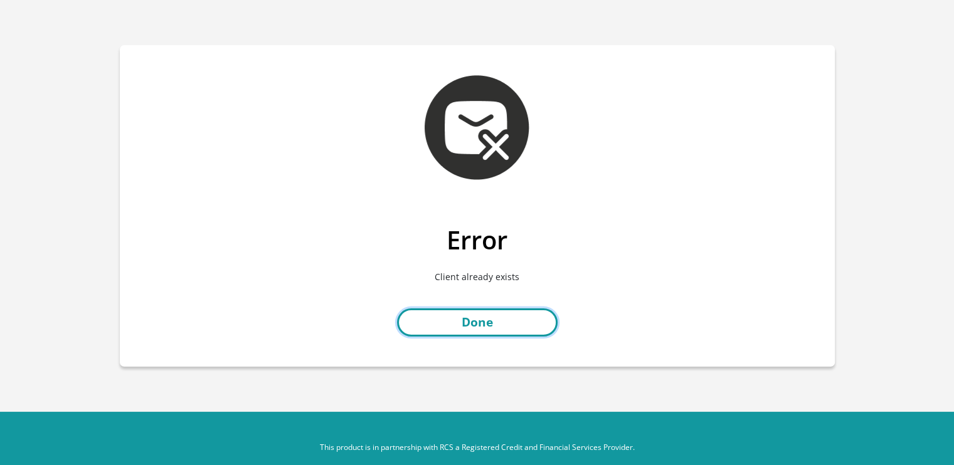
click at [520, 319] on link "Done" at bounding box center [477, 322] width 161 height 28
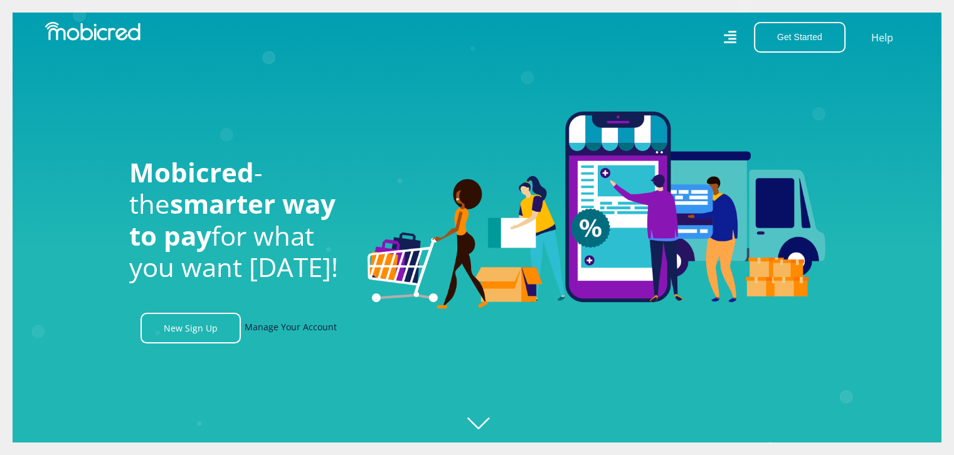
scroll to position [0, 6]
click at [282, 328] on link "Manage Your Account" at bounding box center [291, 328] width 92 height 31
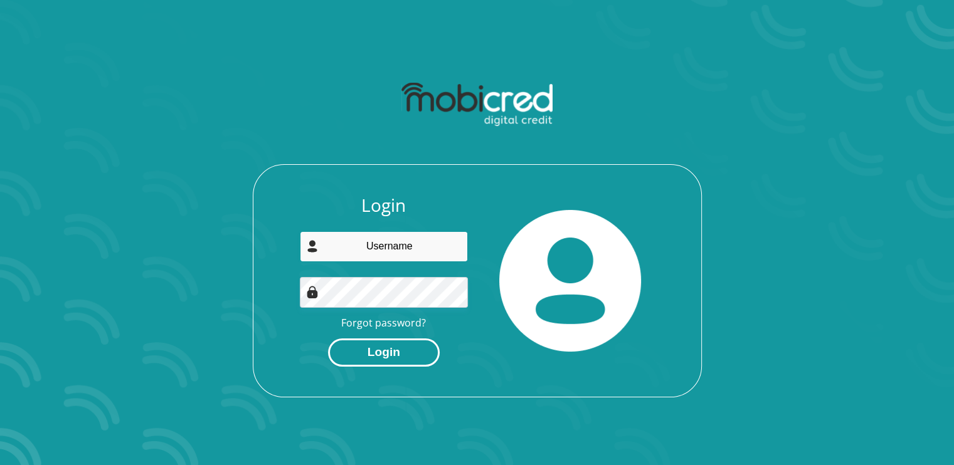
type input "[PERSON_NAME][EMAIL_ADDRESS][DOMAIN_NAME]"
click at [398, 354] on button "Login" at bounding box center [384, 353] width 112 height 28
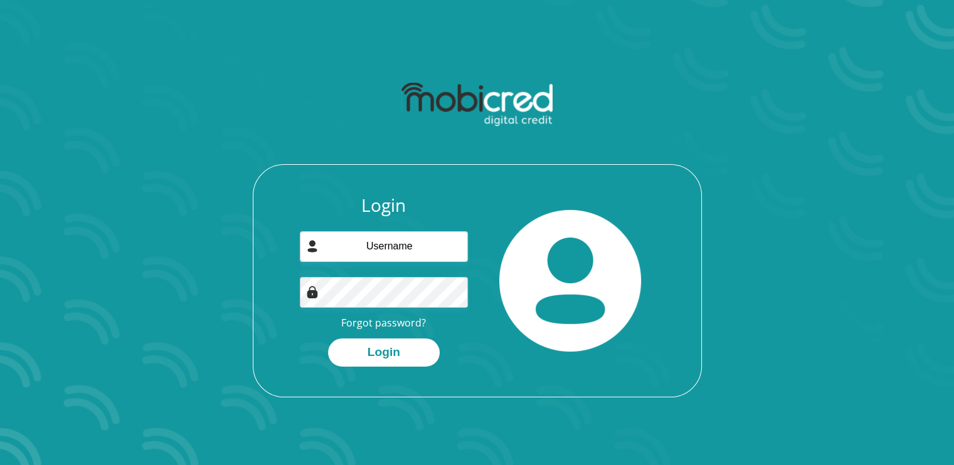
type input "[PERSON_NAME][EMAIL_ADDRESS][DOMAIN_NAME]"
click at [502, 231] on img at bounding box center [570, 281] width 142 height 142
click at [401, 349] on button "Login" at bounding box center [384, 353] width 112 height 28
